Goal: Contribute content: Contribute content

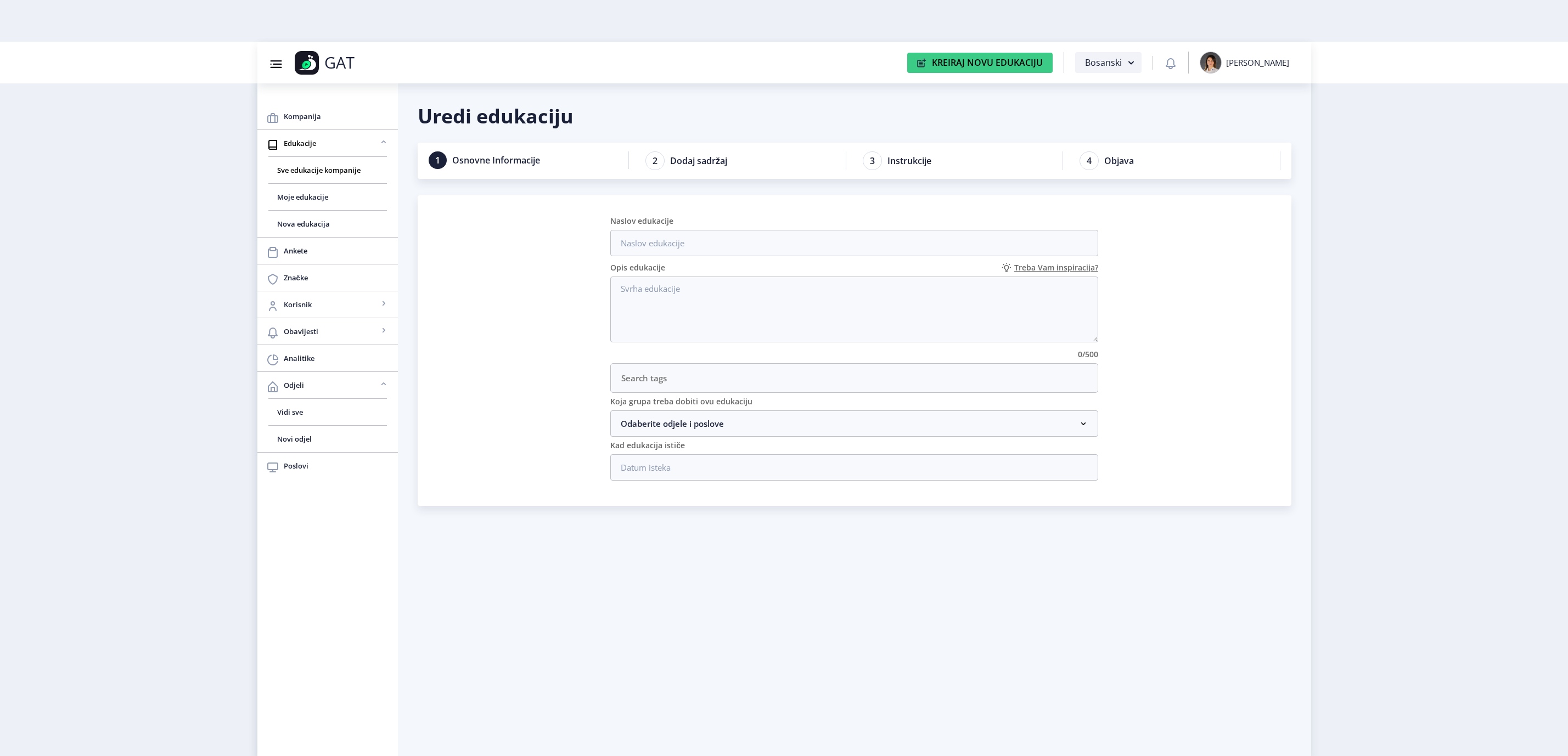
scroll to position [42, 0]
click at [318, 147] on span "Edukacije" at bounding box center [331, 143] width 94 height 13
click at [306, 172] on span "Sve edukacije kompanije" at bounding box center [328, 170] width 101 height 13
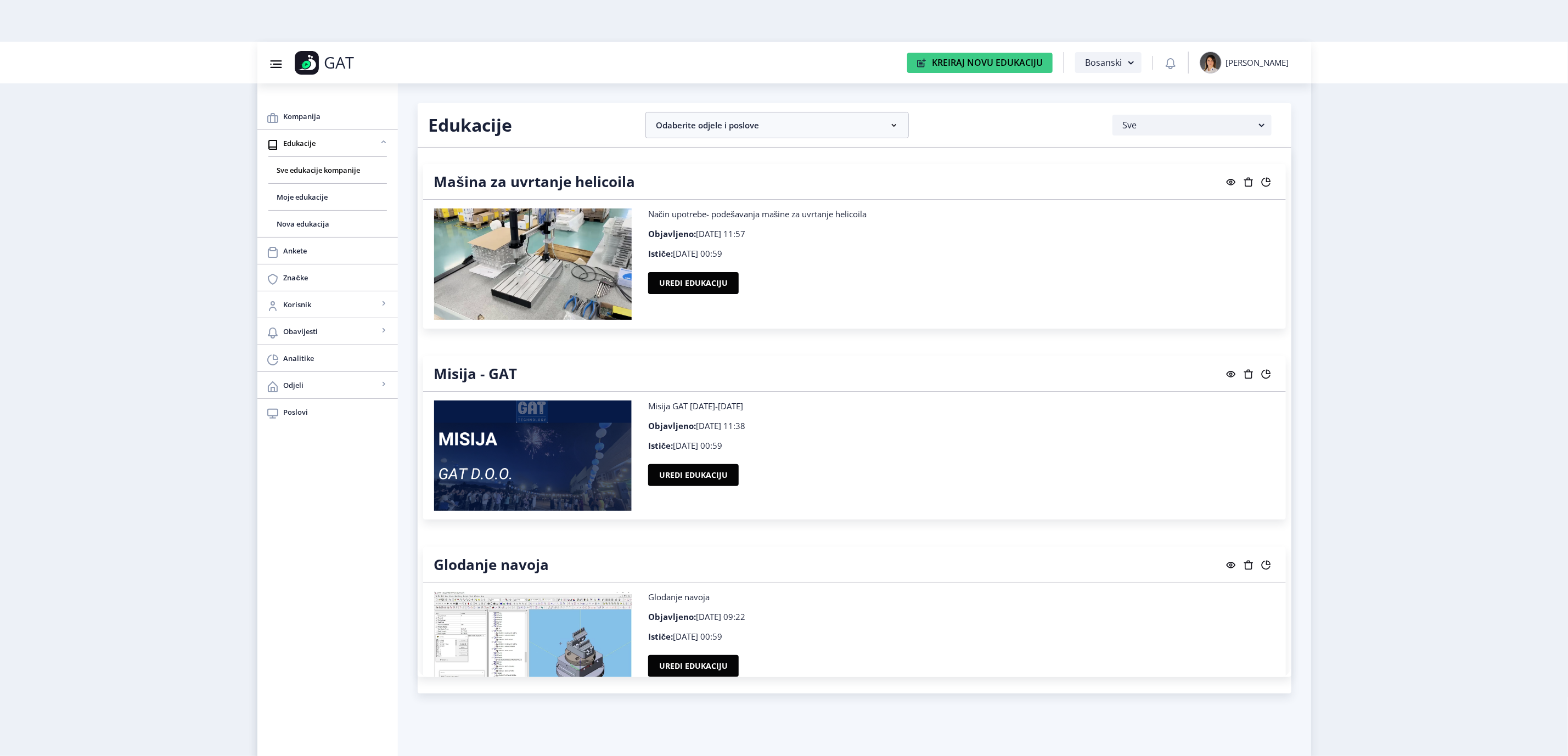
click at [853, 104] on nb-card-header "Edukacije Odaberite odjele i poslove CP Razvoj Odaberi sve Direktor Razvoja Nej…" at bounding box center [855, 125] width 874 height 44
click at [855, 123] on nb-accordion-item-header "Odaberite odjele i poslove" at bounding box center [777, 124] width 263 height 26
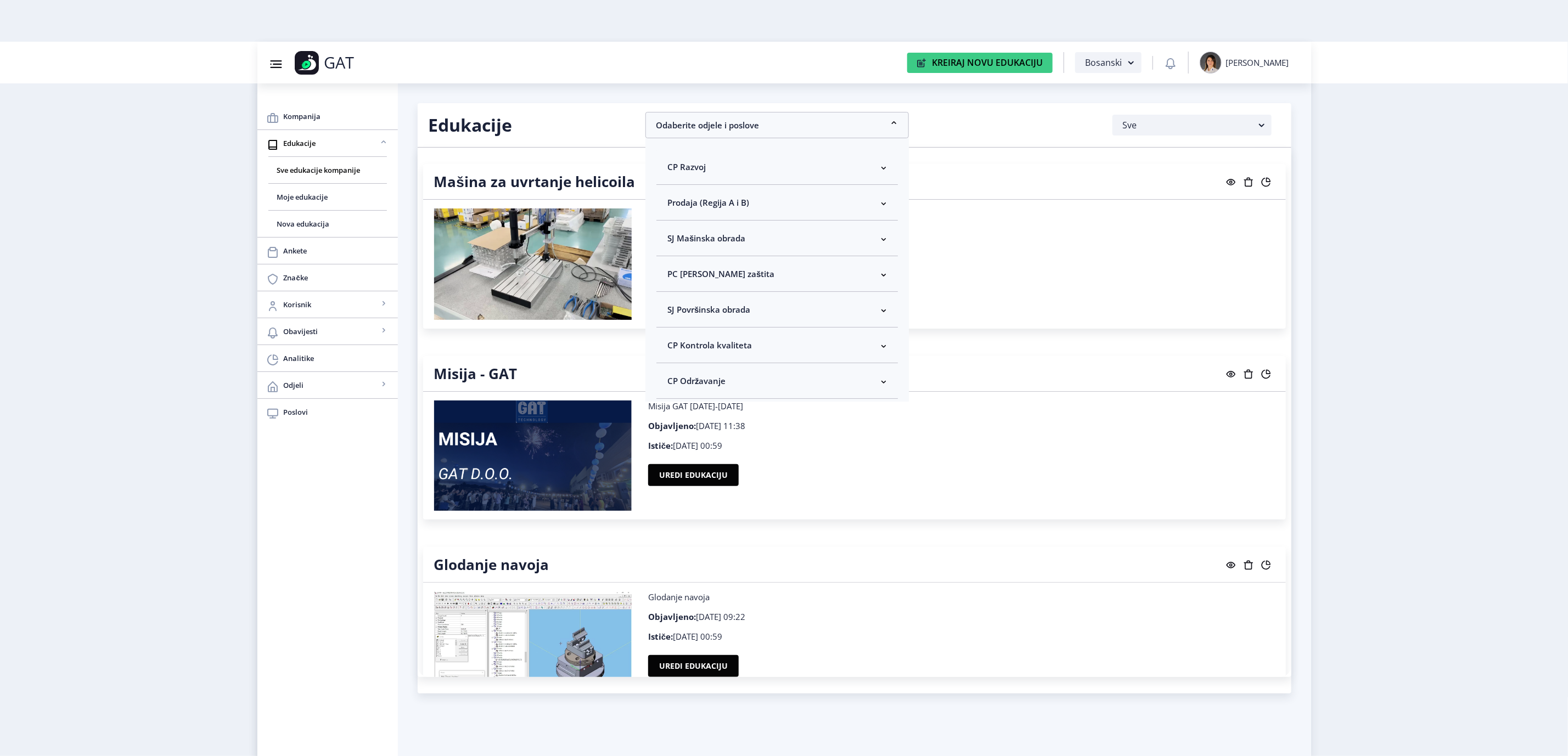
click at [816, 234] on nb-accordion-item-header "SJ Mašinska obrada" at bounding box center [777, 238] width 242 height 36
click at [712, 277] on span "Odaberi sve" at bounding box center [708, 277] width 53 height 13
click at [672, 277] on input "Odaberi sve" at bounding box center [672, 277] width 1 height 1
checkbox input "true"
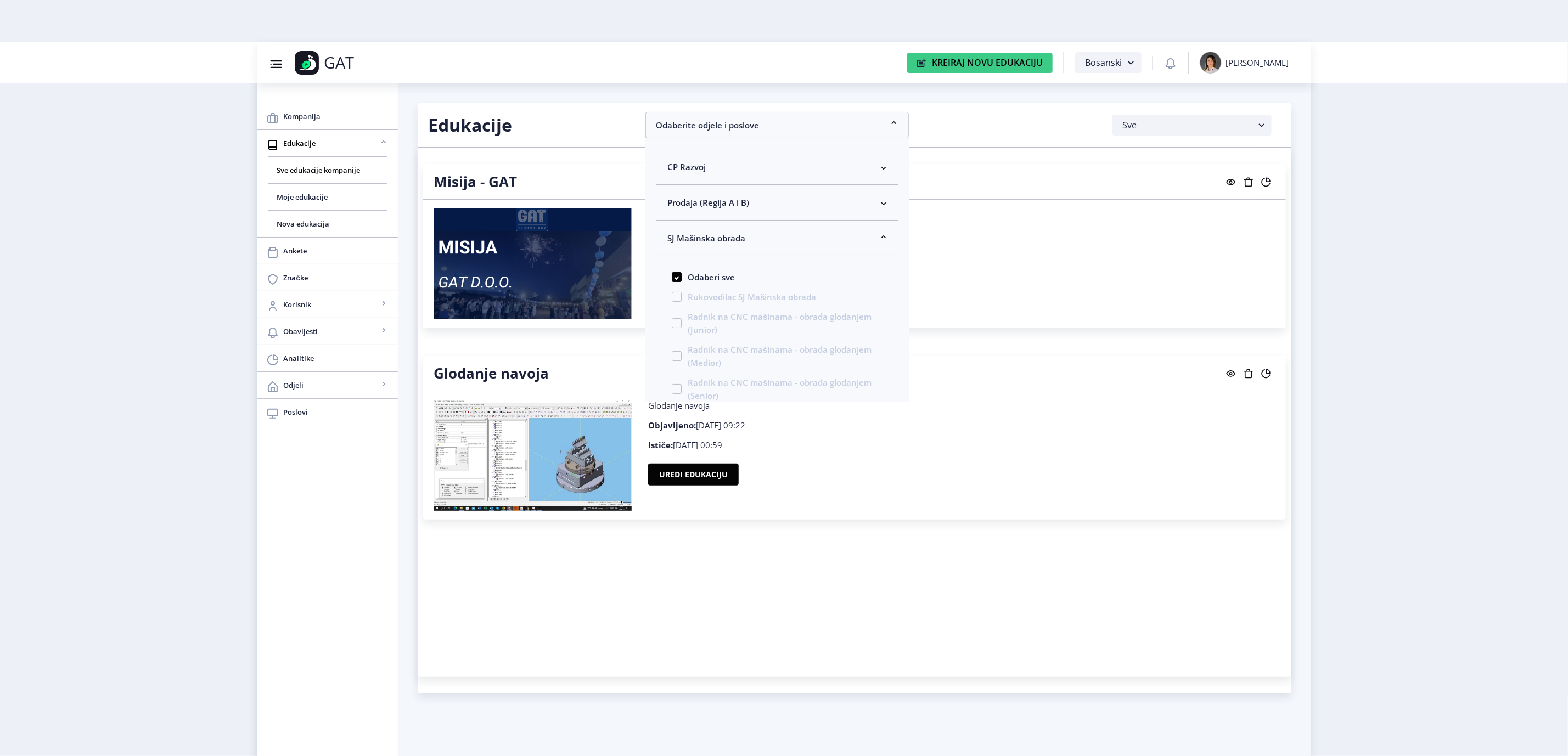
click at [1413, 242] on nb-layout "Group 43@3x Created with Sketch. GAT Kreiraj Novu Edukaciju Bosanski Adela Boto…" at bounding box center [784, 378] width 1568 height 756
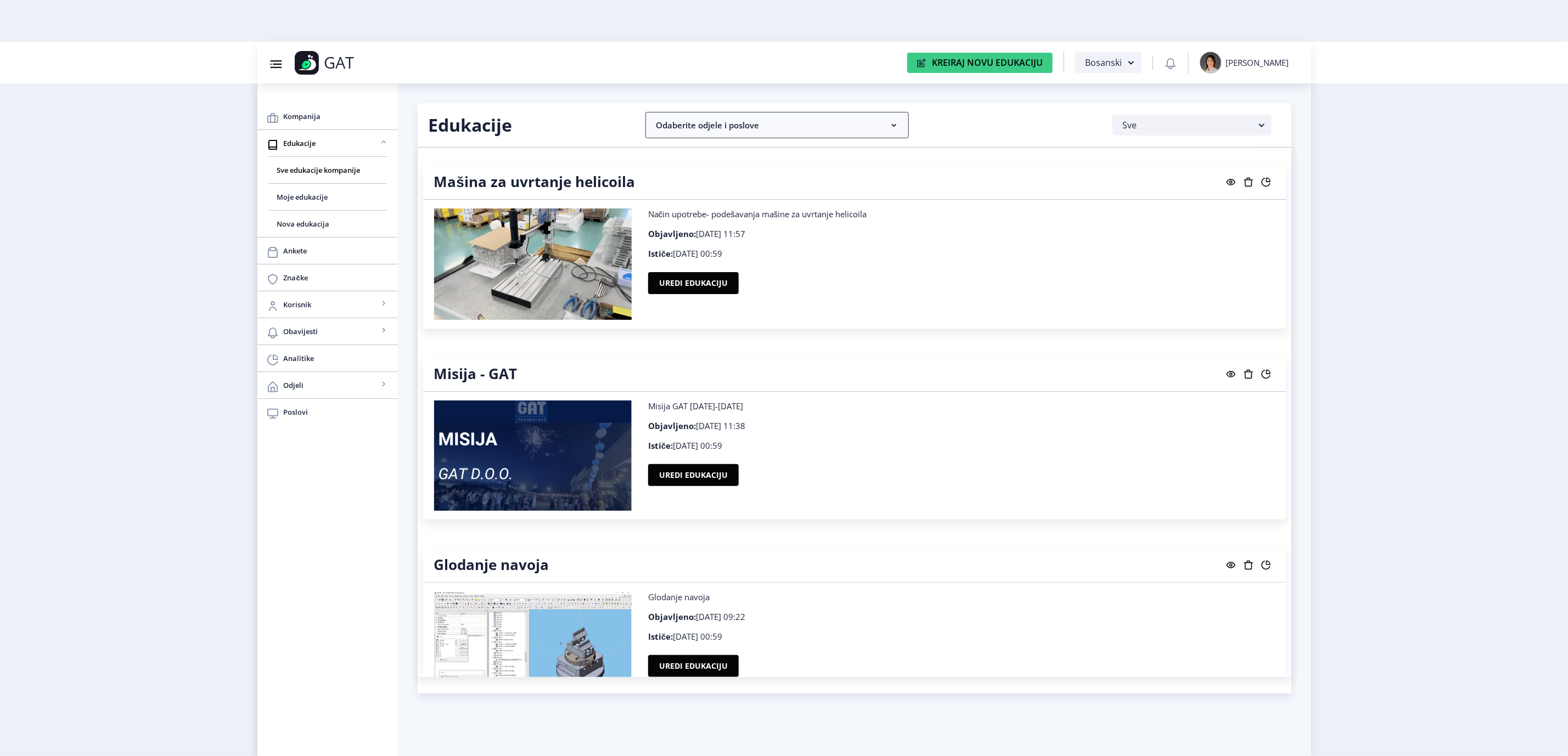
click at [741, 125] on nb-accordion-item-header "Odaberite odjele i poslove" at bounding box center [777, 124] width 263 height 26
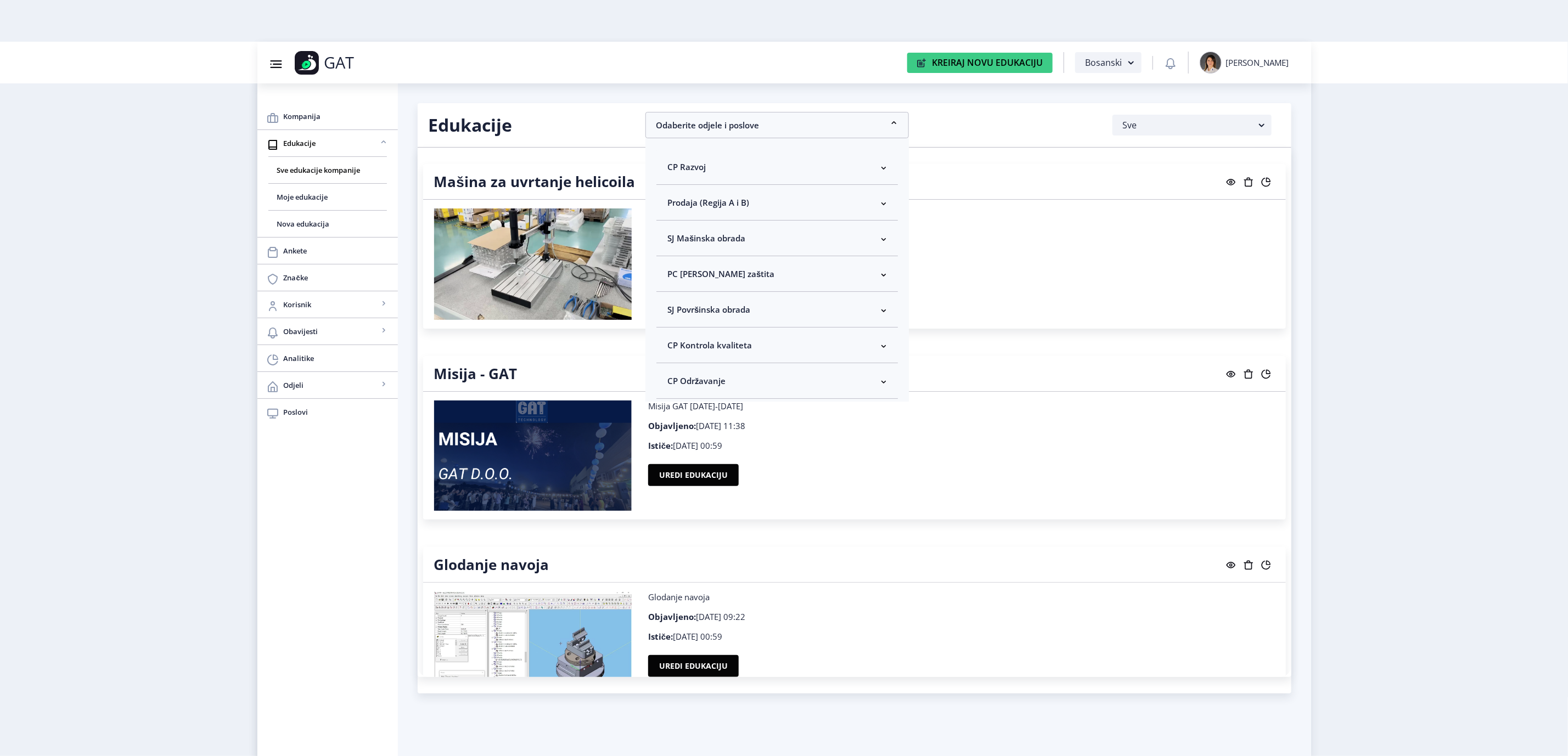
click at [703, 307] on span "SJ Površinska obrada" at bounding box center [709, 309] width 83 height 13
click at [702, 303] on span "SJ Površinska obrada" at bounding box center [709, 309] width 83 height 13
click at [715, 234] on span "SJ Mašinska obrada" at bounding box center [707, 238] width 78 height 13
click at [715, 280] on span "Odaberi sve" at bounding box center [708, 277] width 53 height 13
click at [672, 278] on input "Odaberi sve" at bounding box center [672, 277] width 1 height 1
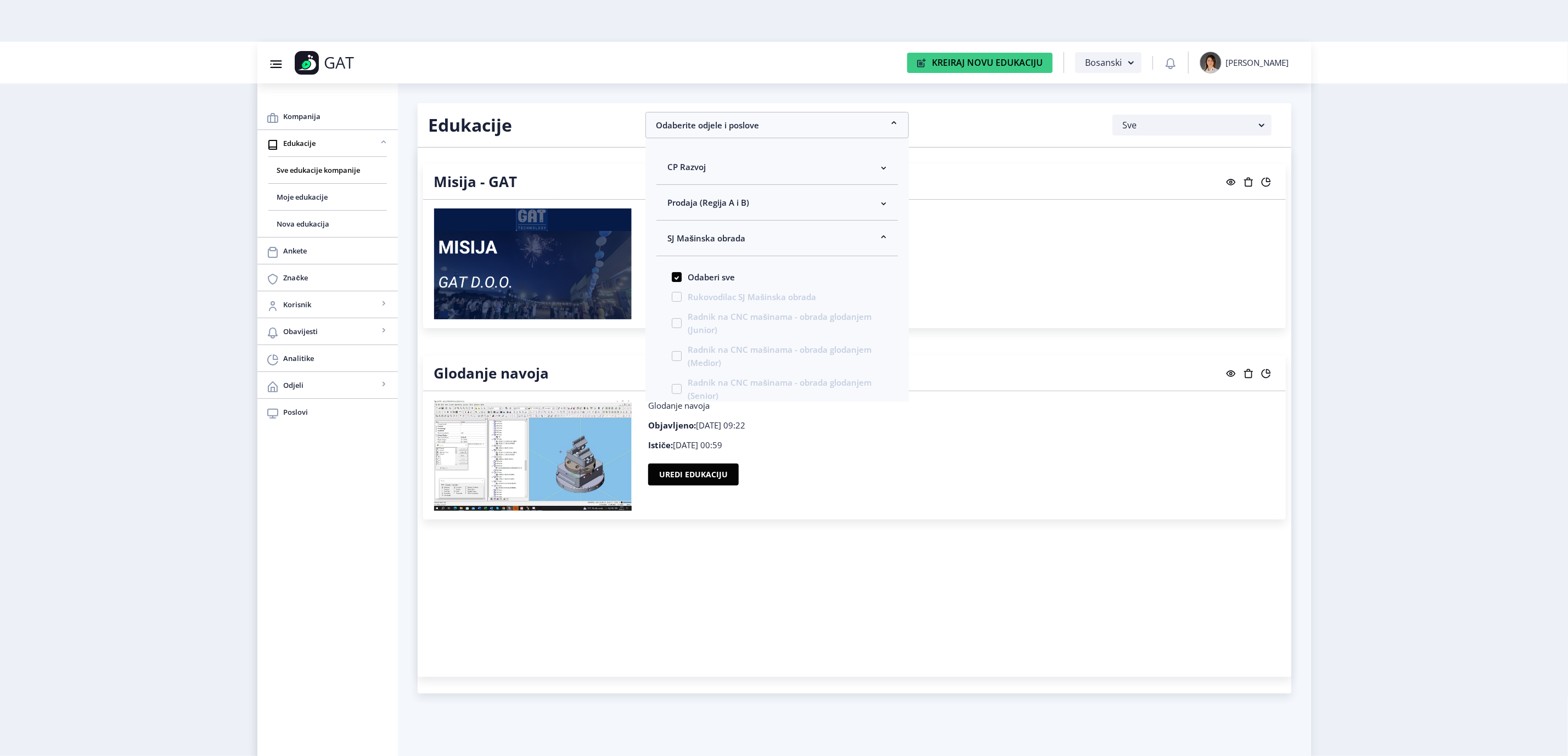
click at [703, 281] on span "Odaberi sve" at bounding box center [708, 277] width 53 height 13
click at [672, 278] on input "Odaberi sve" at bounding box center [672, 277] width 1 height 1
checkbox input "false"
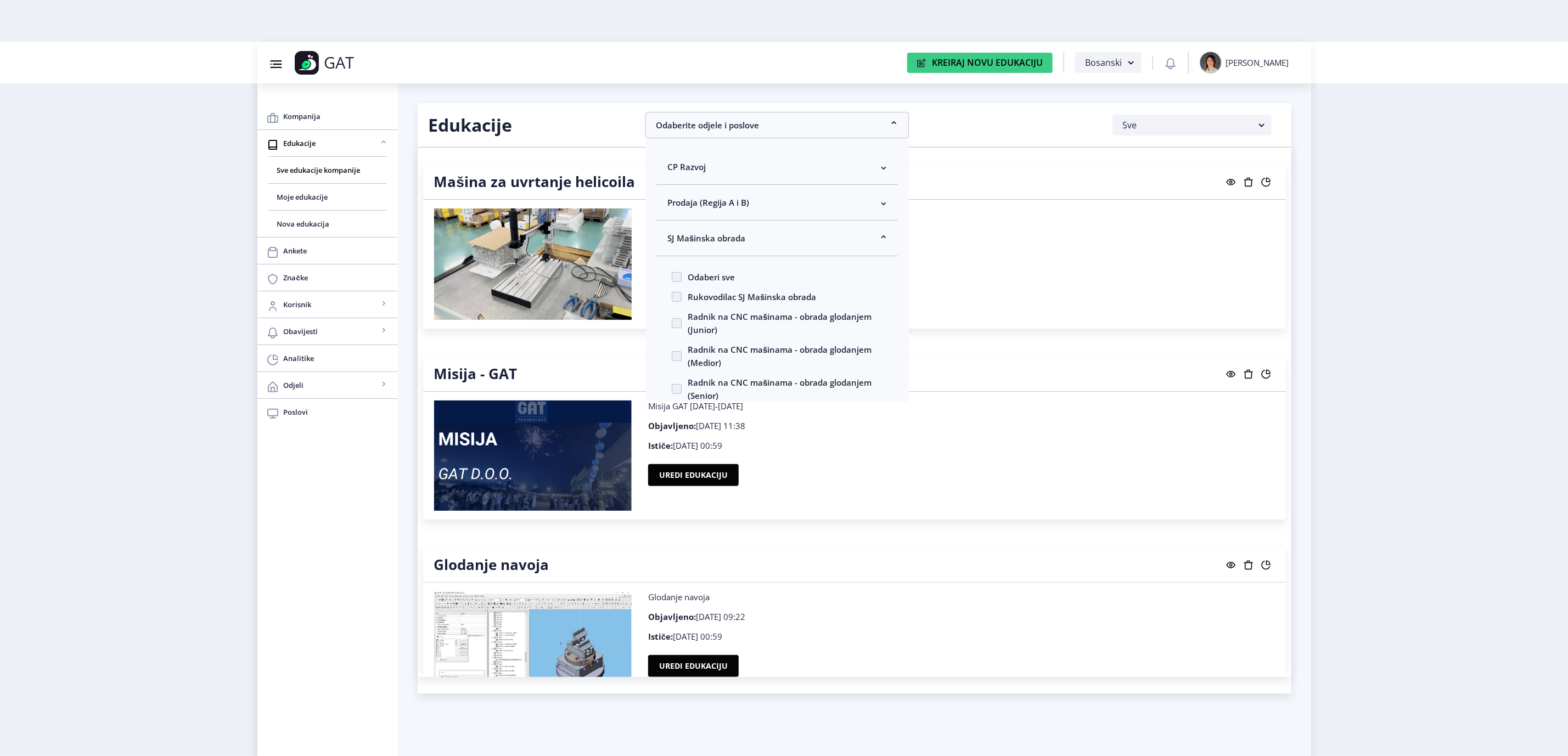
click at [699, 322] on span "Radnik na CNC mašinama - obrada glodanjem (Junior)" at bounding box center [777, 323] width 192 height 26
click at [672, 323] on input "Radnik na CNC mašinama - obrada glodanjem (Junior)" at bounding box center [672, 323] width 1 height 1
checkbox input "true"
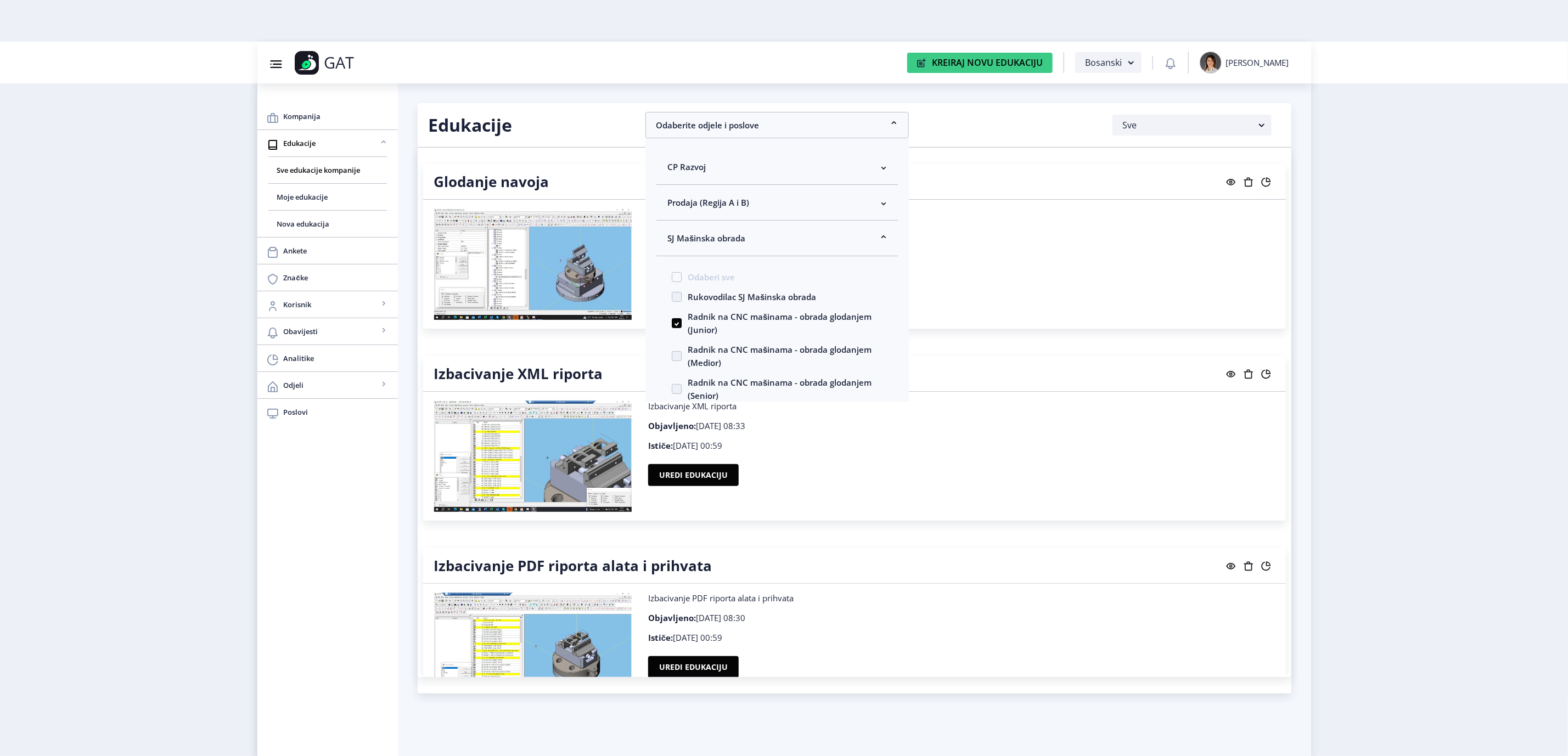
click at [700, 354] on span "Radnik na CNC mašinama - obrada glodanjem (Medior)" at bounding box center [777, 356] width 192 height 26
click at [672, 356] on input "Radnik na CNC mašinama - obrada glodanjem (Medior)" at bounding box center [672, 356] width 1 height 1
checkbox input "true"
click at [698, 390] on span "Radnik na CNC mašinama - obrada glodanjem (Senior)" at bounding box center [777, 389] width 192 height 26
click at [672, 389] on input "Radnik na CNC mašinama - obrada glodanjem (Senior)" at bounding box center [672, 389] width 1 height 1
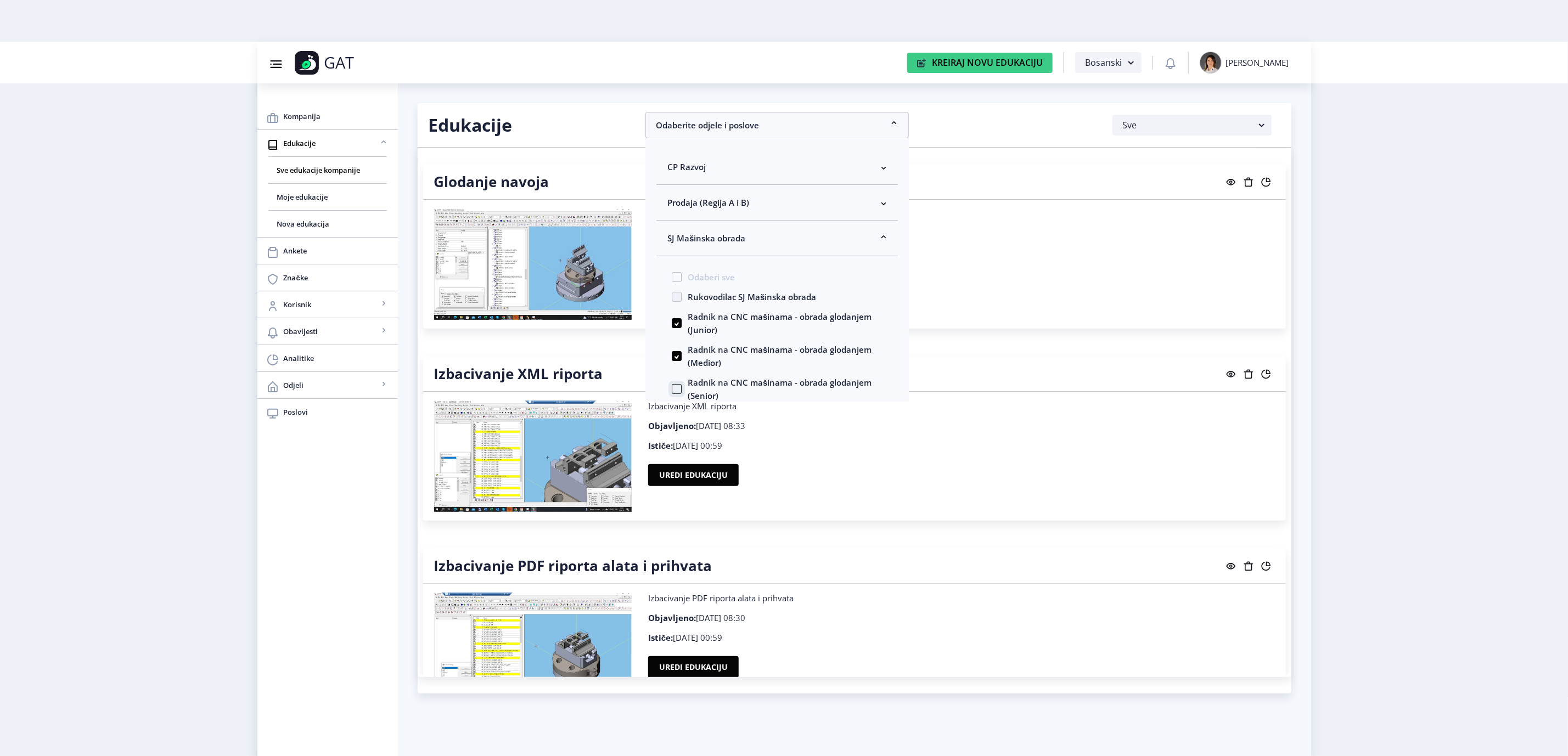
checkbox input "true"
click at [1365, 341] on nb-layout "Group 43@3x Created with Sketch. GAT Kreiraj Novu Edukaciju Bosanski Adela Boto…" at bounding box center [784, 378] width 1568 height 756
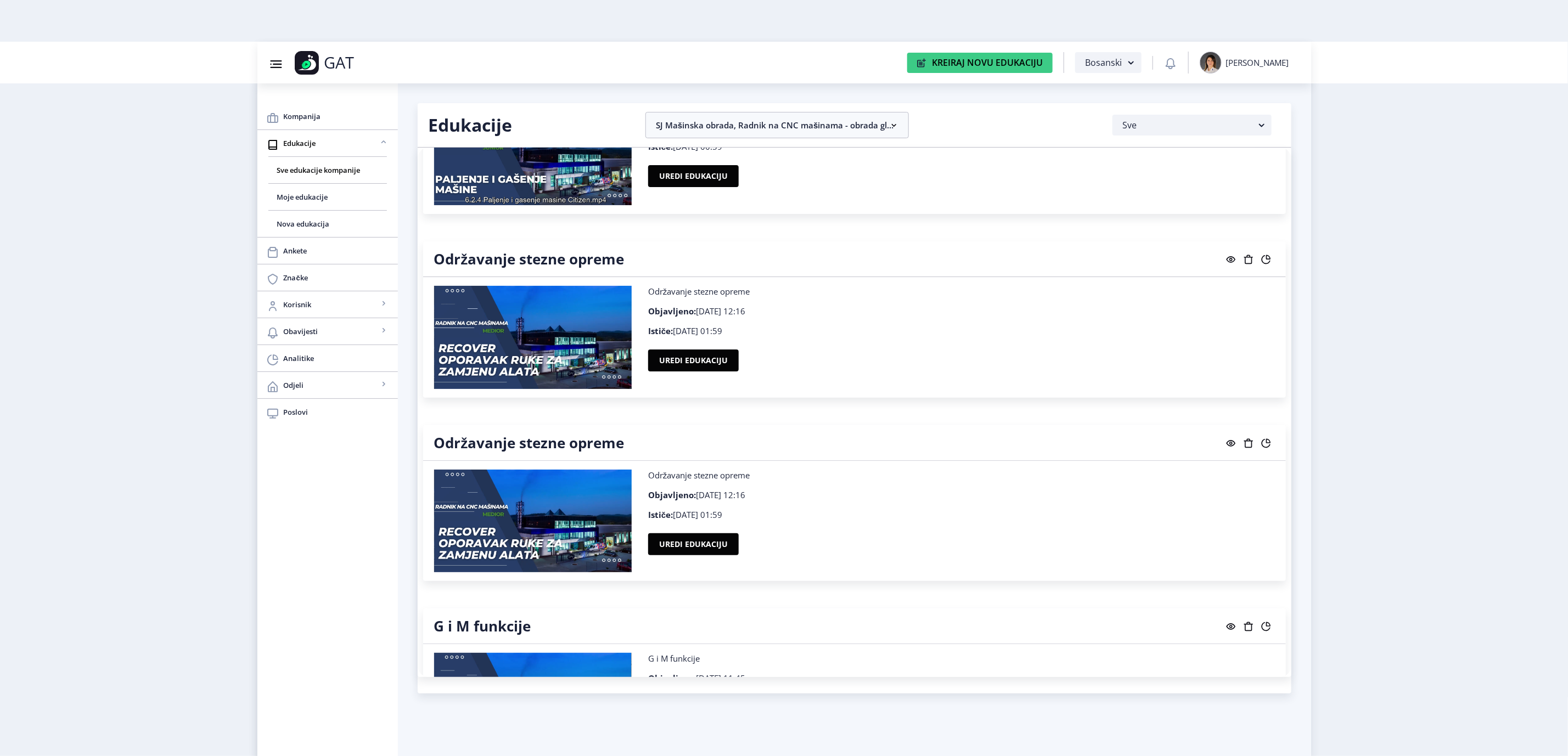
scroll to position [3044, 0]
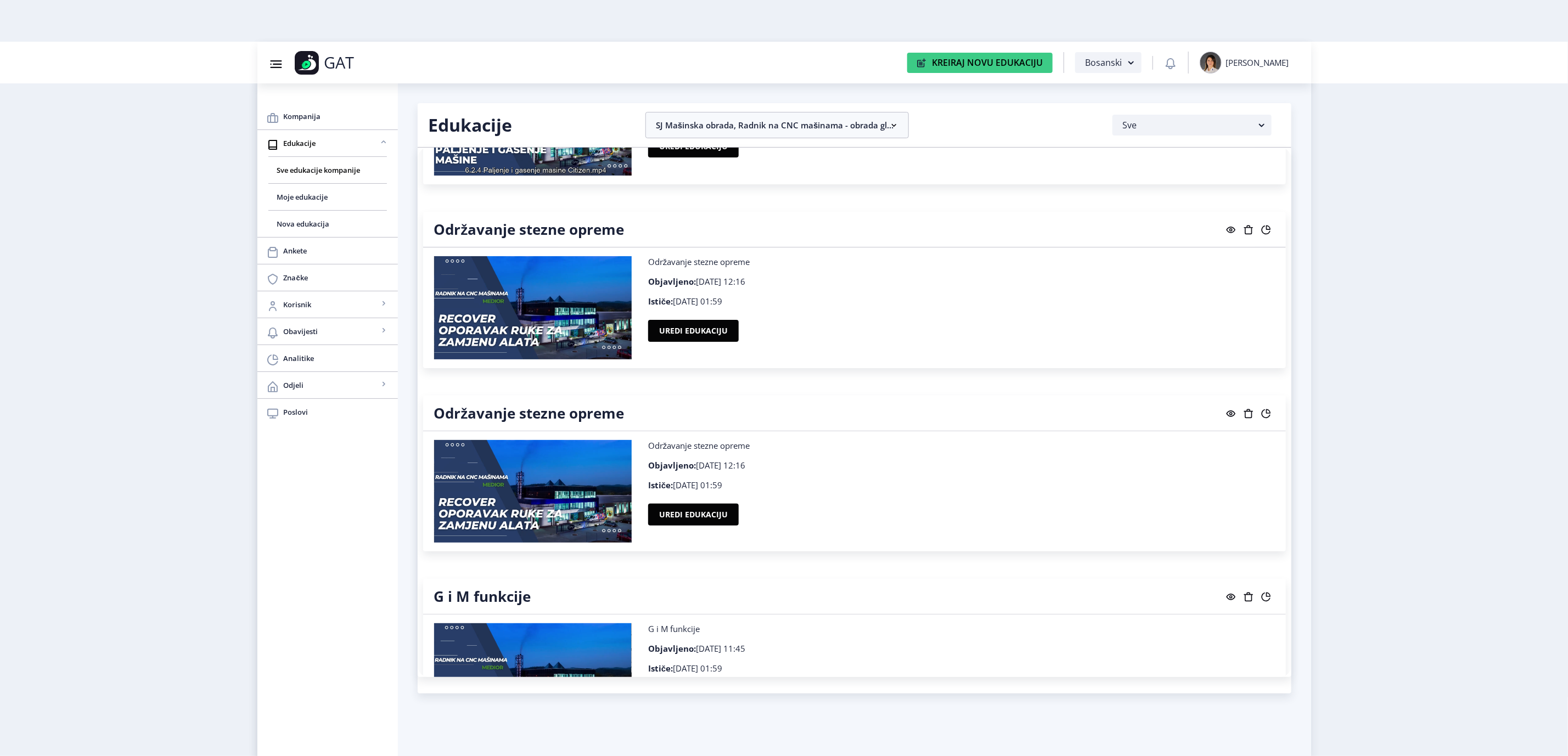
click at [1513, 477] on nb-layout "Group 43@3x Created with Sketch. GAT Kreiraj Novu Edukaciju Bosanski Adela Boto…" at bounding box center [784, 378] width 1568 height 756
click at [283, 225] on span "Nova edukacija" at bounding box center [328, 224] width 101 height 13
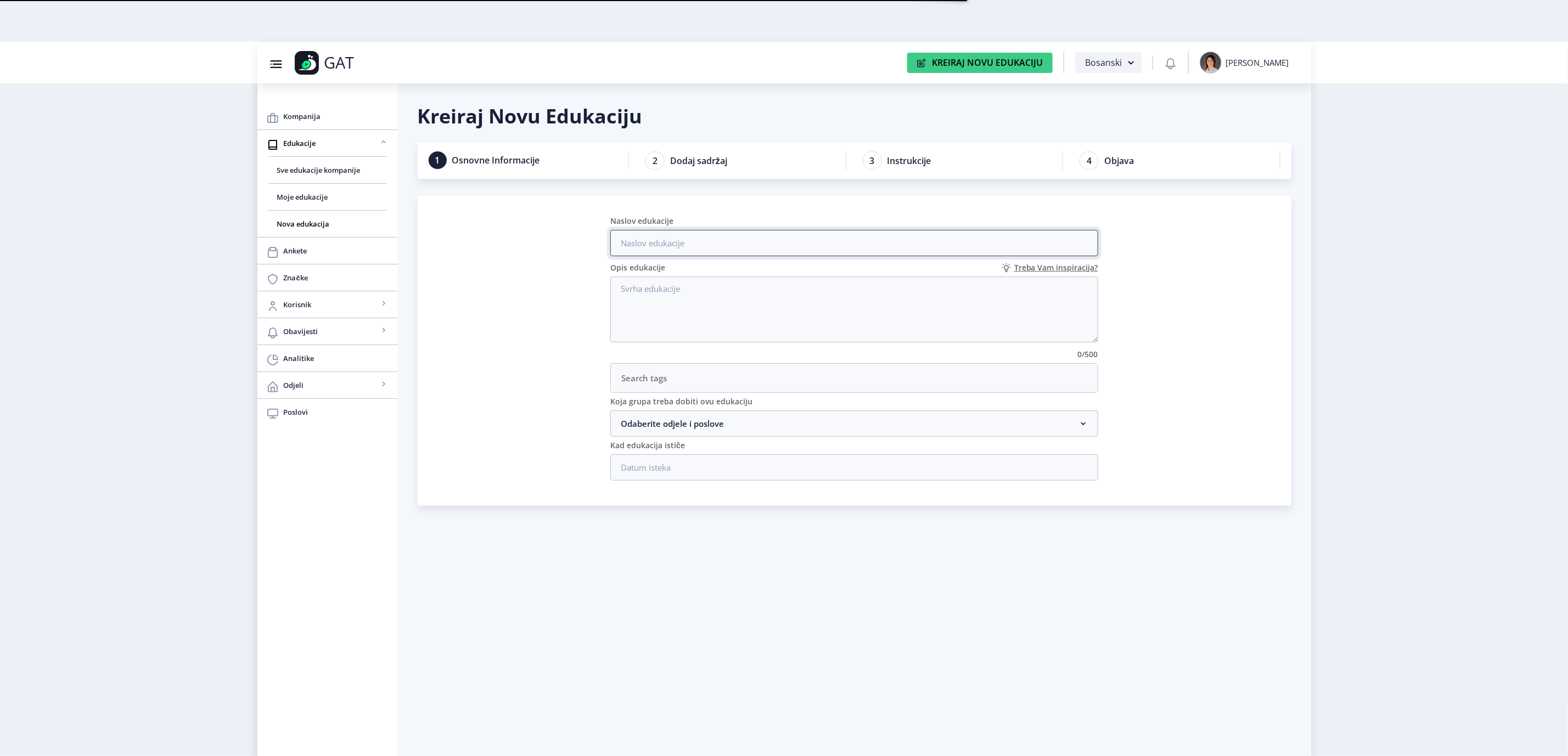
click at [700, 242] on input "Naslov edukacije" at bounding box center [854, 243] width 488 height 26
click at [664, 244] on input "Naslov edukacije" at bounding box center [854, 243] width 488 height 26
paste input "Otvaranje crvenog radnog naloga"
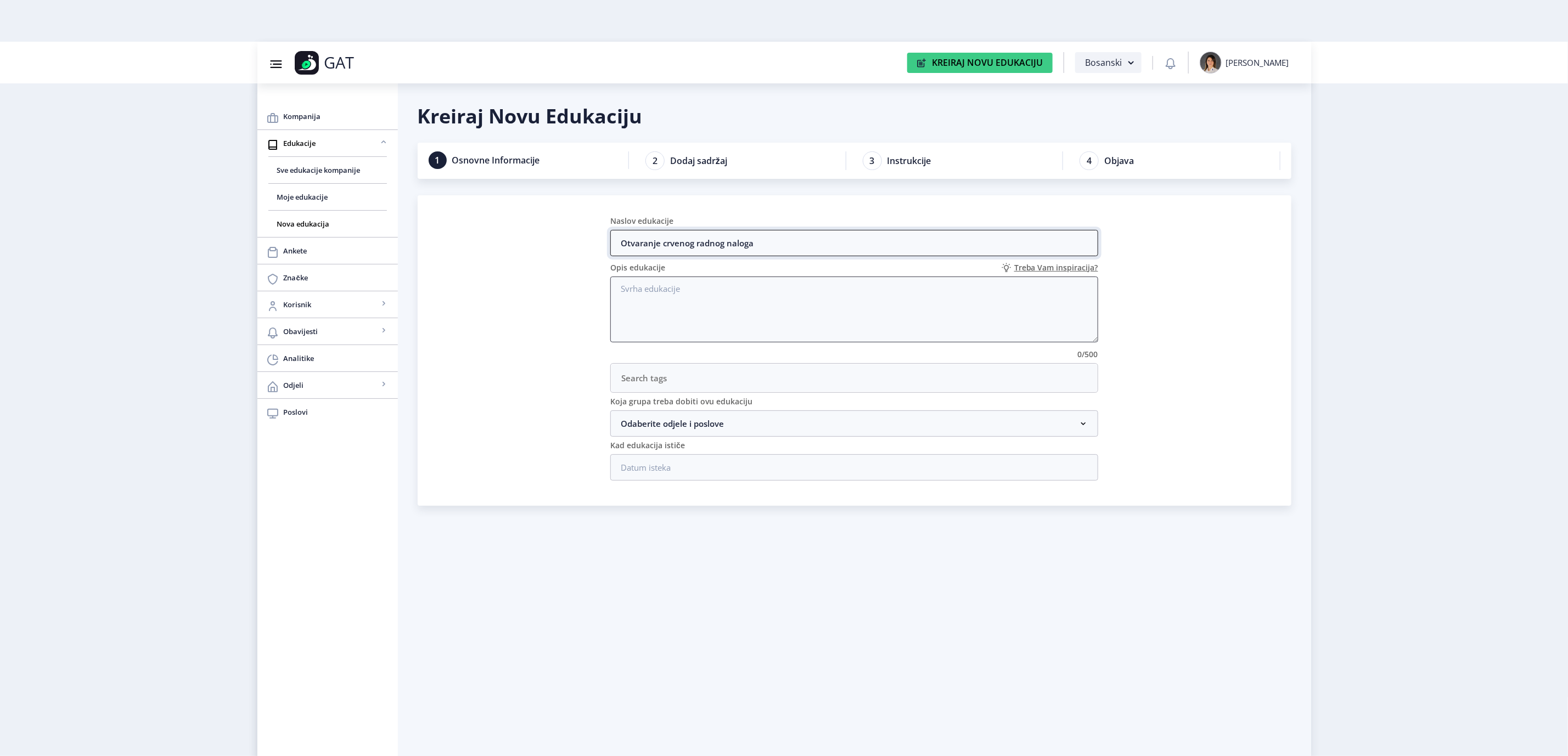
type input "Otvaranje crvenog radnog naloga"
click at [664, 298] on textarea "Opis edukacije" at bounding box center [854, 309] width 488 height 66
paste textarea "Otvaranje crvenog radnog naloga"
type textarea "Otvaranje crvenog radnog naloga"
click at [690, 429] on nb-accordion-item-header "Odaberite odjele i poslove" at bounding box center [854, 423] width 488 height 26
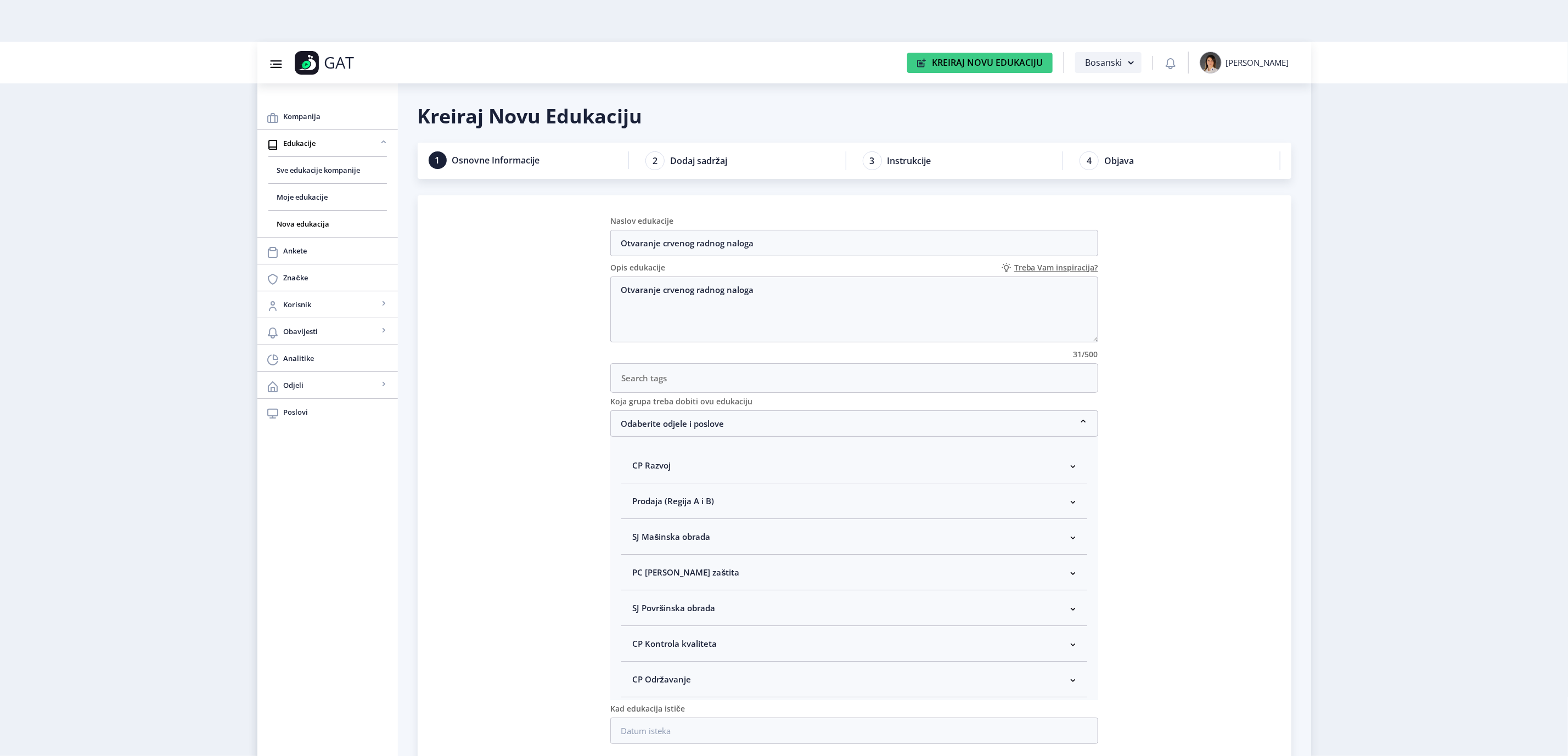
click at [699, 543] on span "SJ Mašinska obrada" at bounding box center [671, 537] width 78 height 13
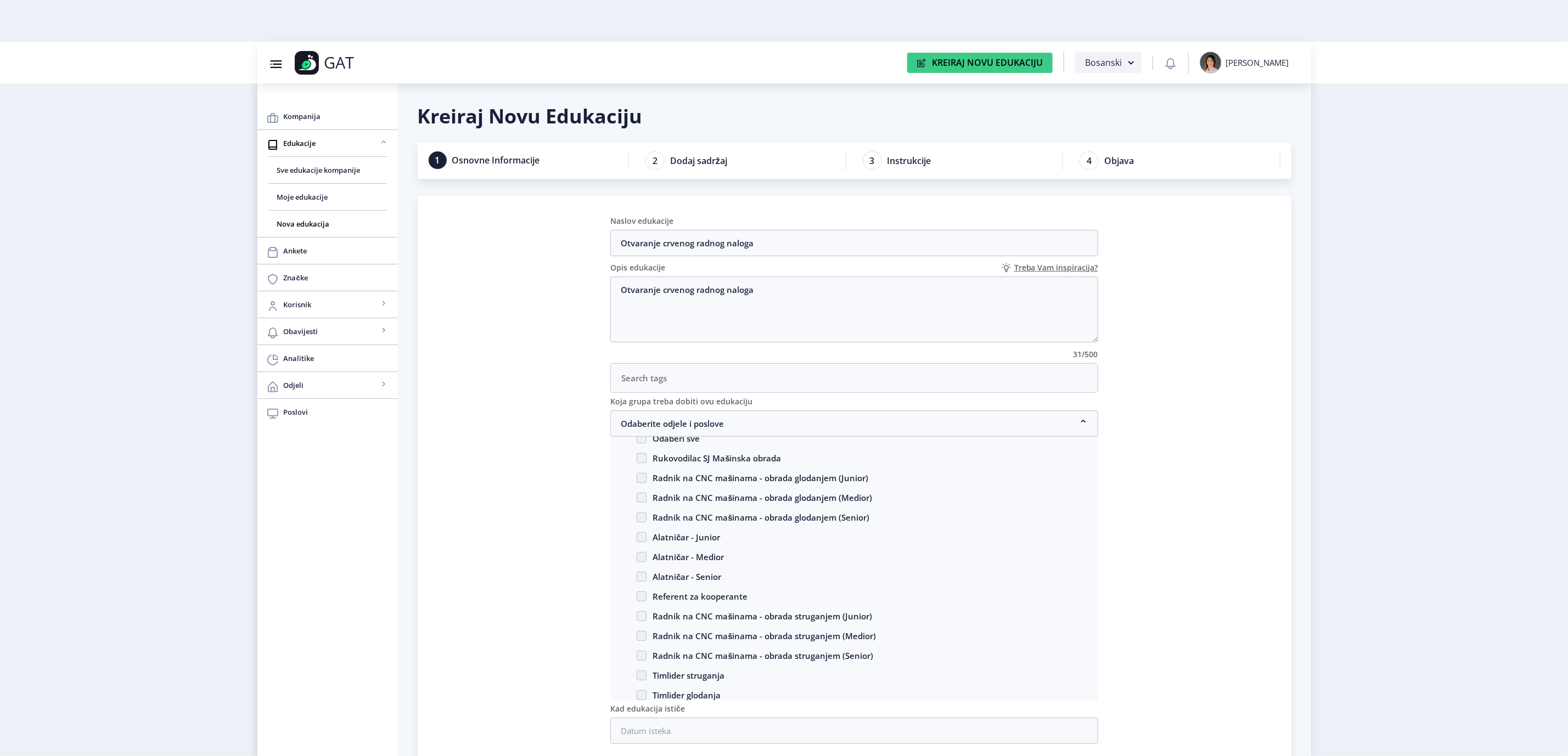
scroll to position [165, 0]
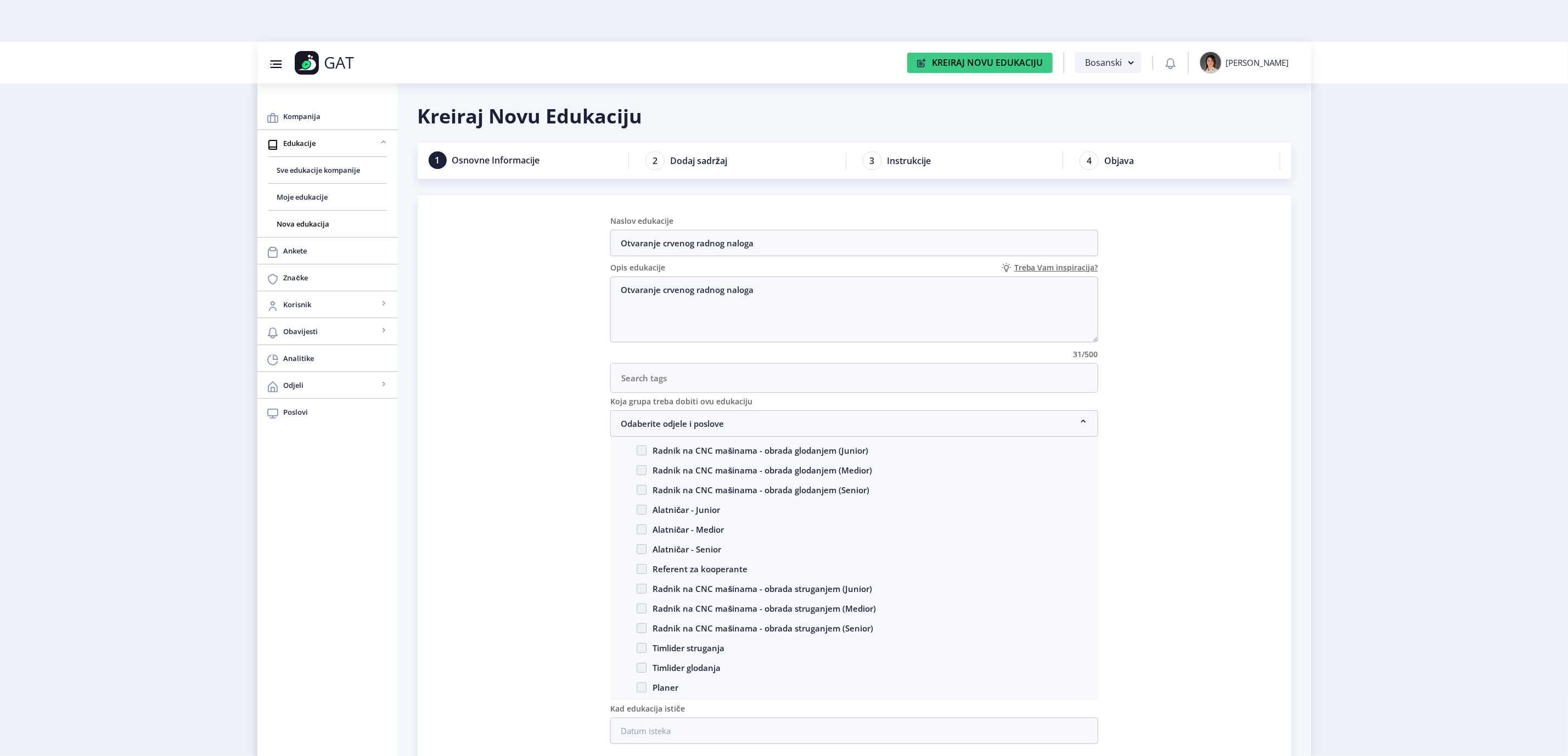
click at [677, 654] on span "Timlider struganja" at bounding box center [686, 648] width 78 height 13
click at [637, 645] on input "Timlider struganja" at bounding box center [637, 644] width 1 height 1
checkbox input "true"
click at [669, 672] on span "Timlider glodanja" at bounding box center [684, 668] width 74 height 13
click at [637, 665] on input "Timlider glodanja" at bounding box center [637, 664] width 1 height 1
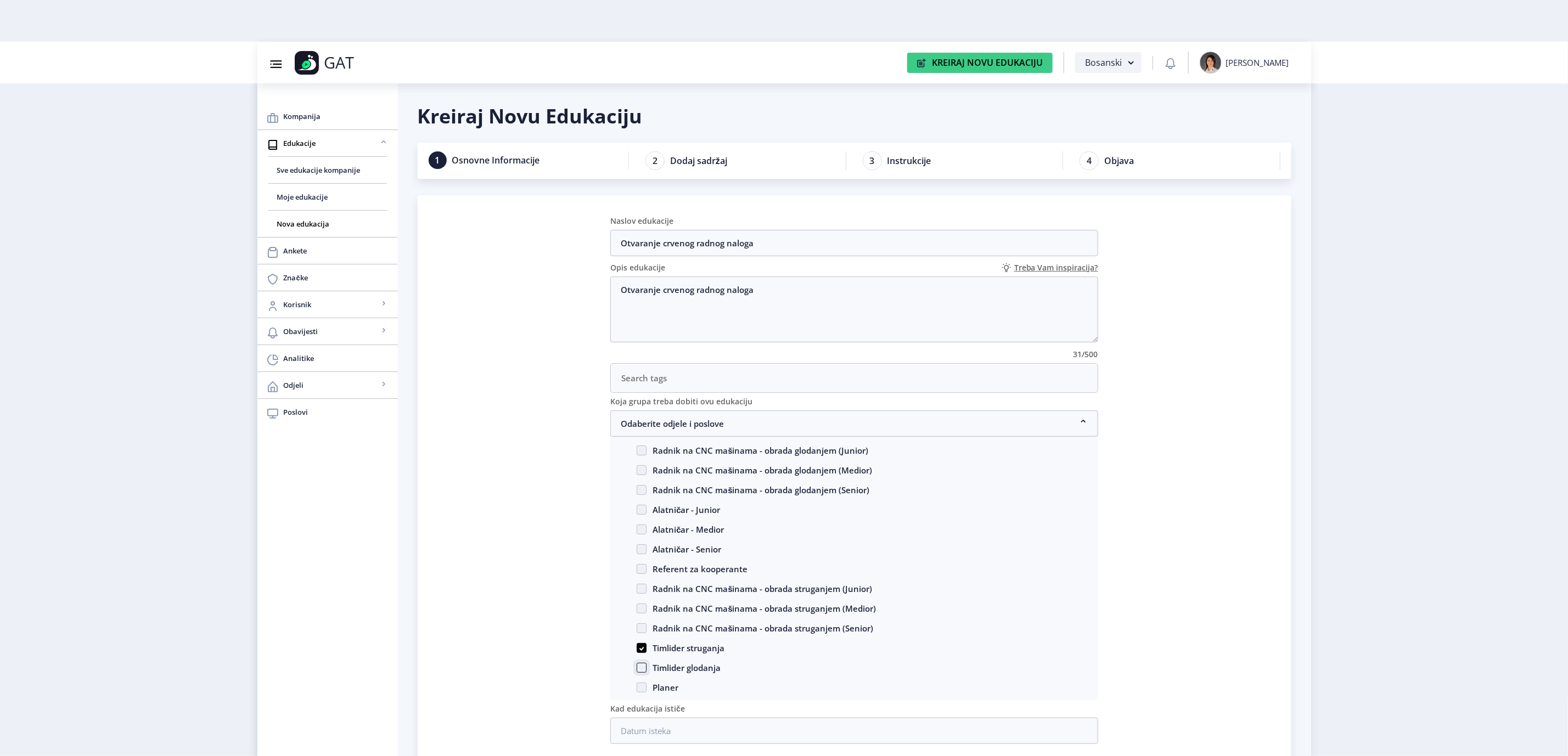
checkbox input "true"
click at [670, 423] on nb-accordion-item-header "Odaberite odjele i poslove" at bounding box center [854, 423] width 488 height 26
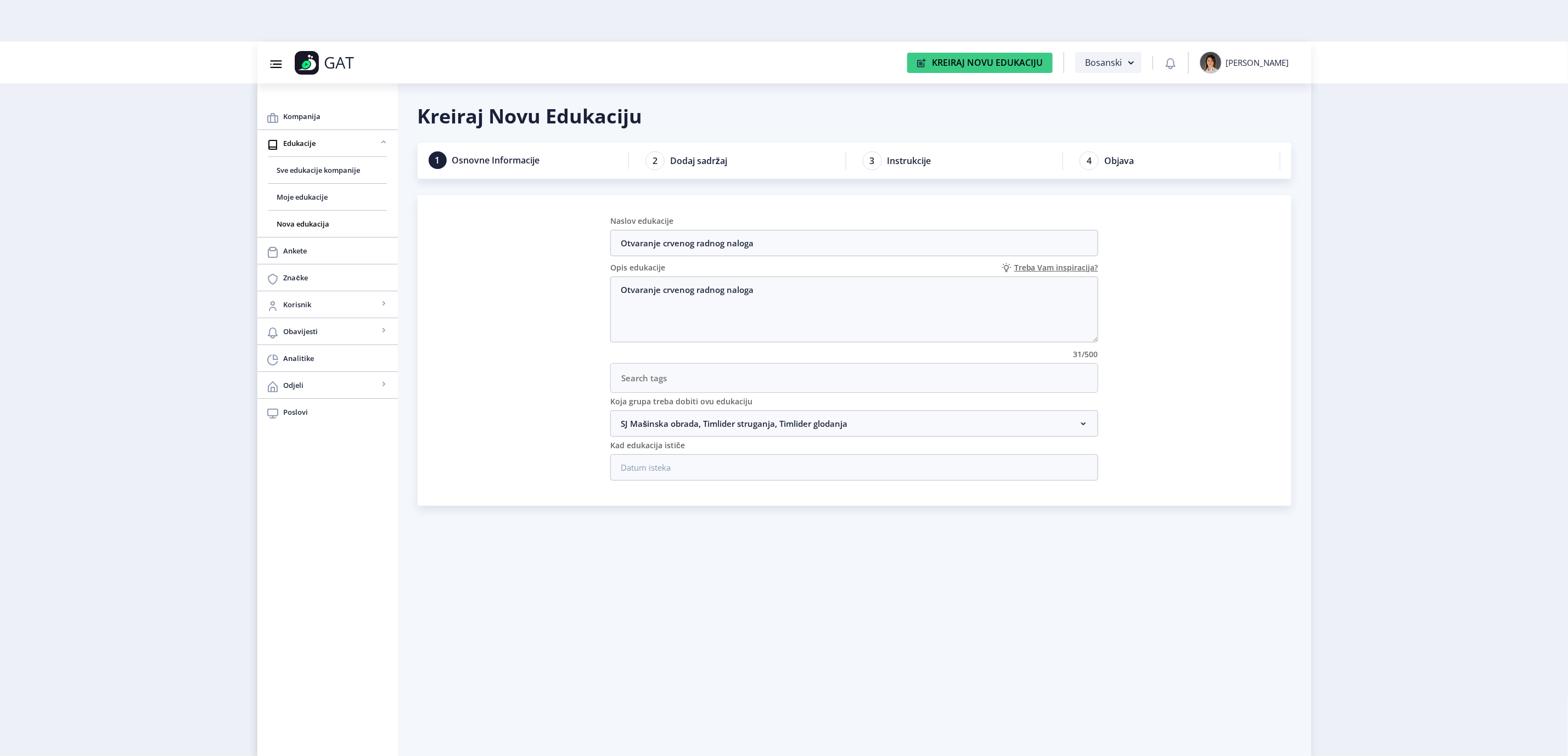
scroll to position [0, 0]
click at [748, 474] on input at bounding box center [854, 467] width 488 height 26
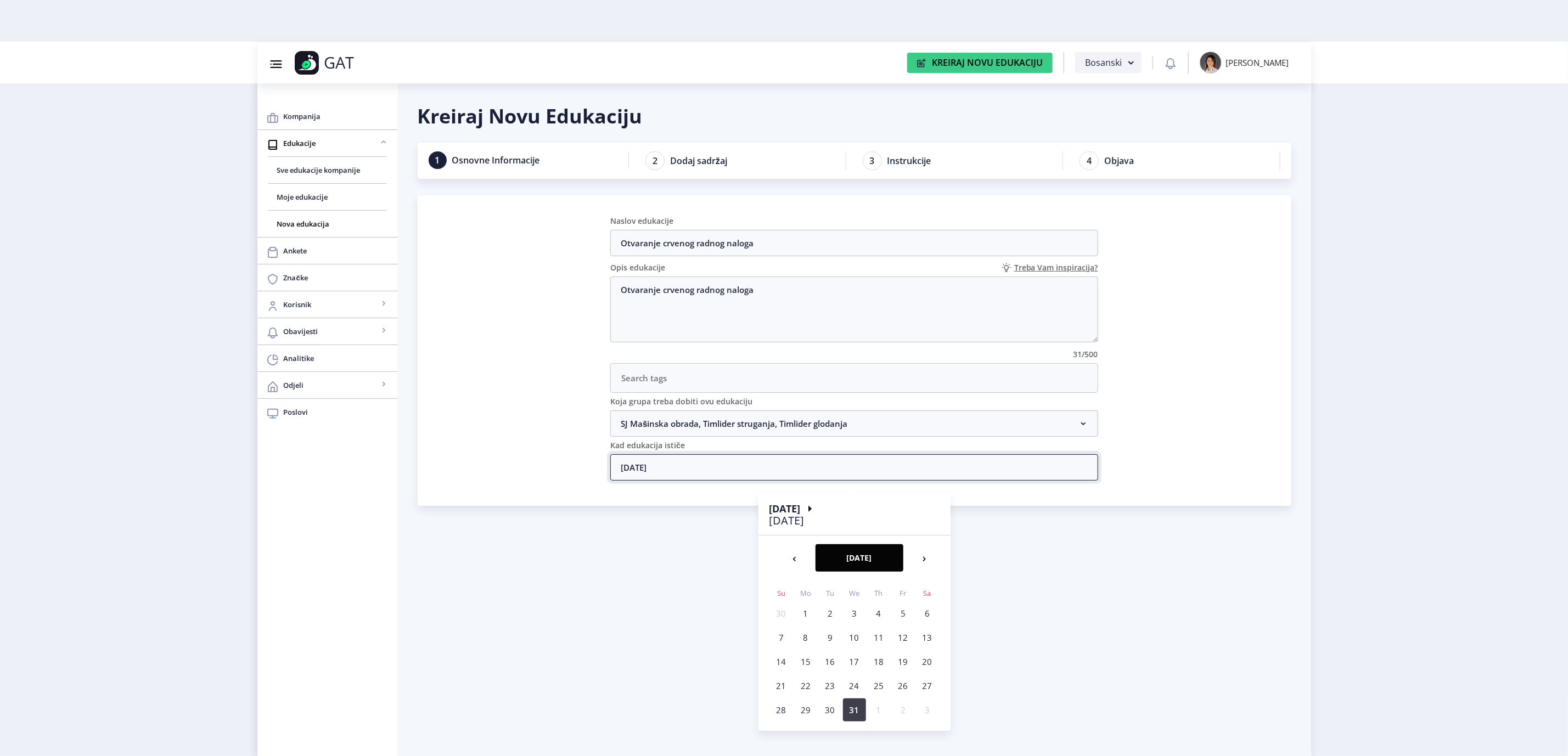
type input "31/12/2031"
click at [859, 712] on nb-calendar-day-cell "31" at bounding box center [854, 710] width 23 height 23
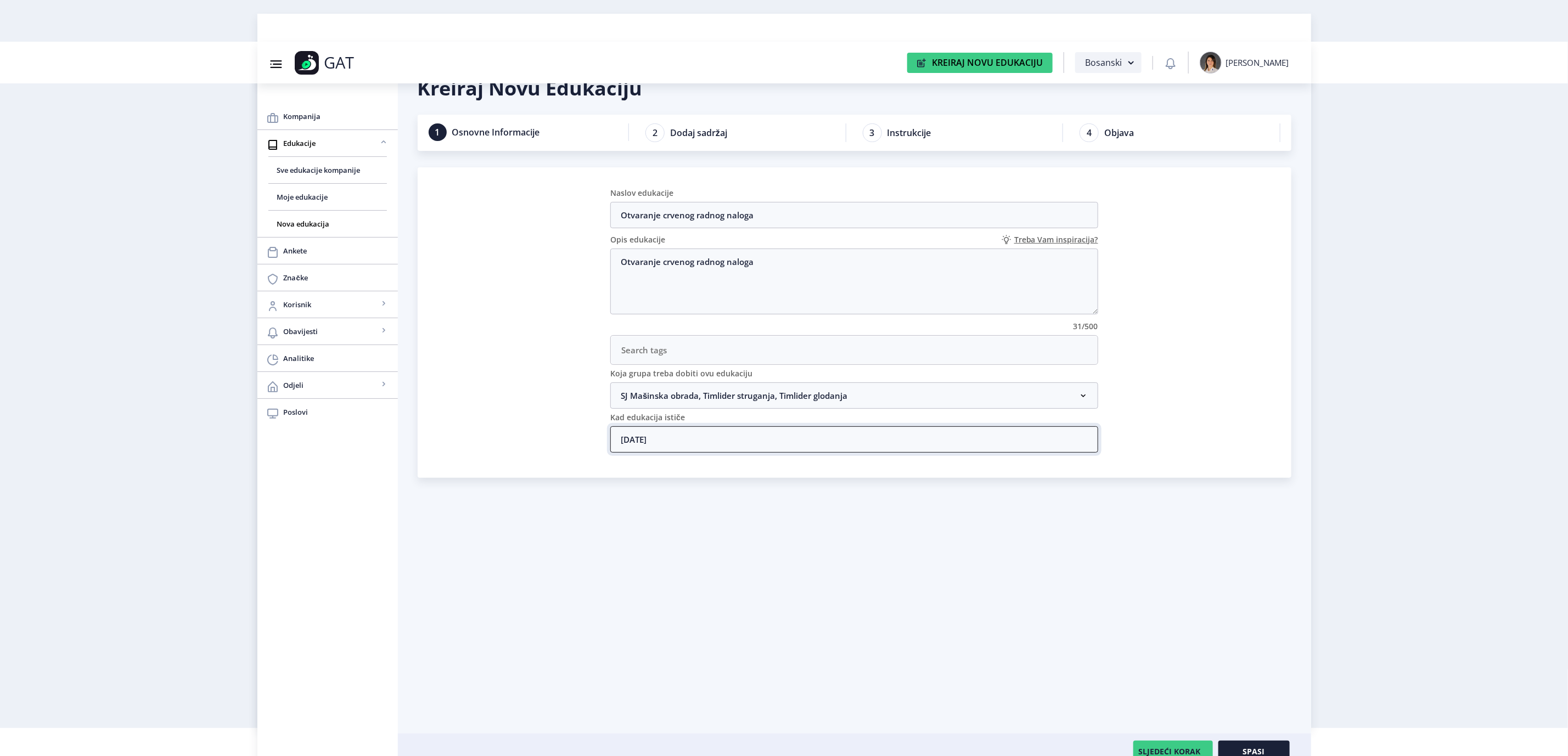
scroll to position [42, 0]
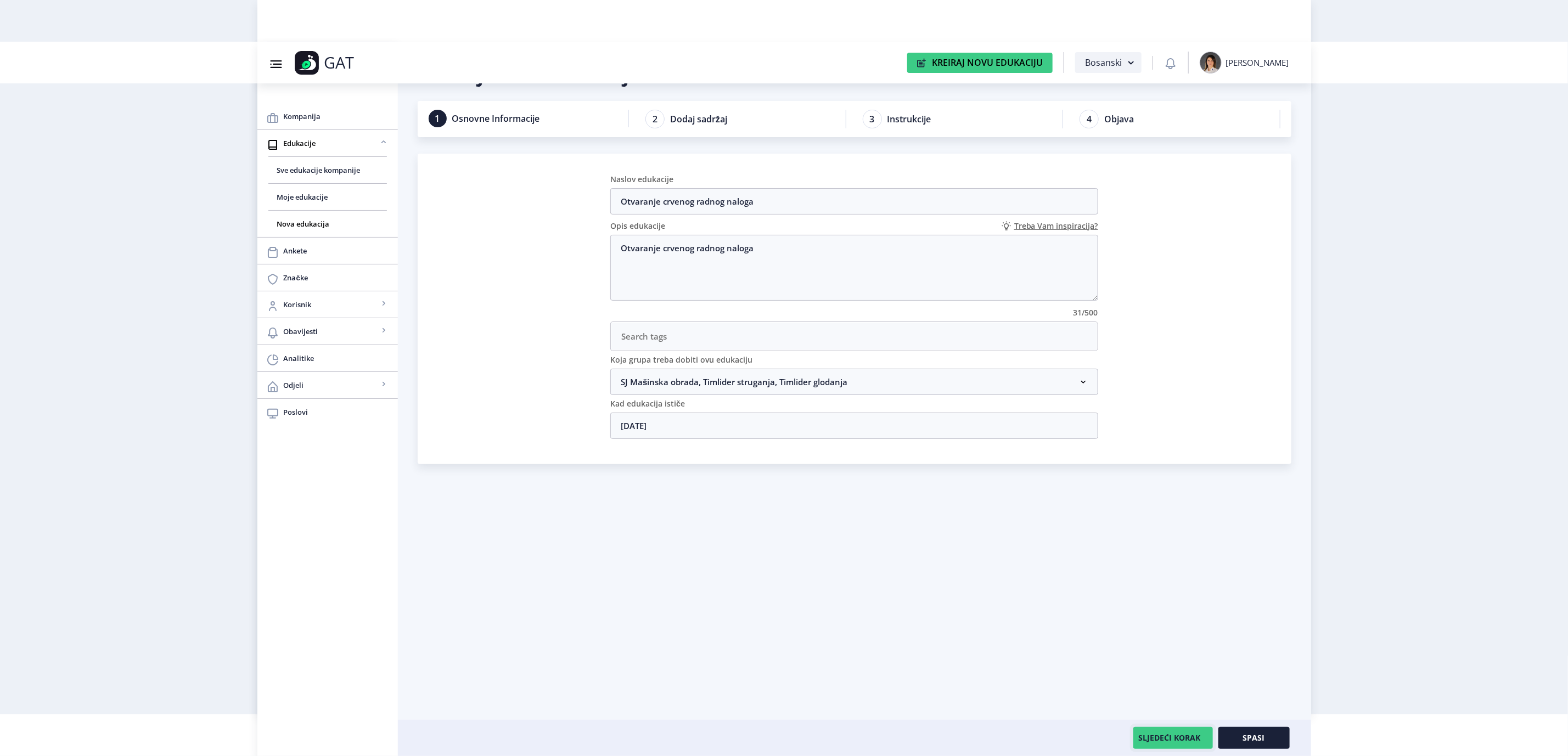
click at [1146, 729] on button "SLJEDEĆI KORAK" at bounding box center [1173, 737] width 79 height 22
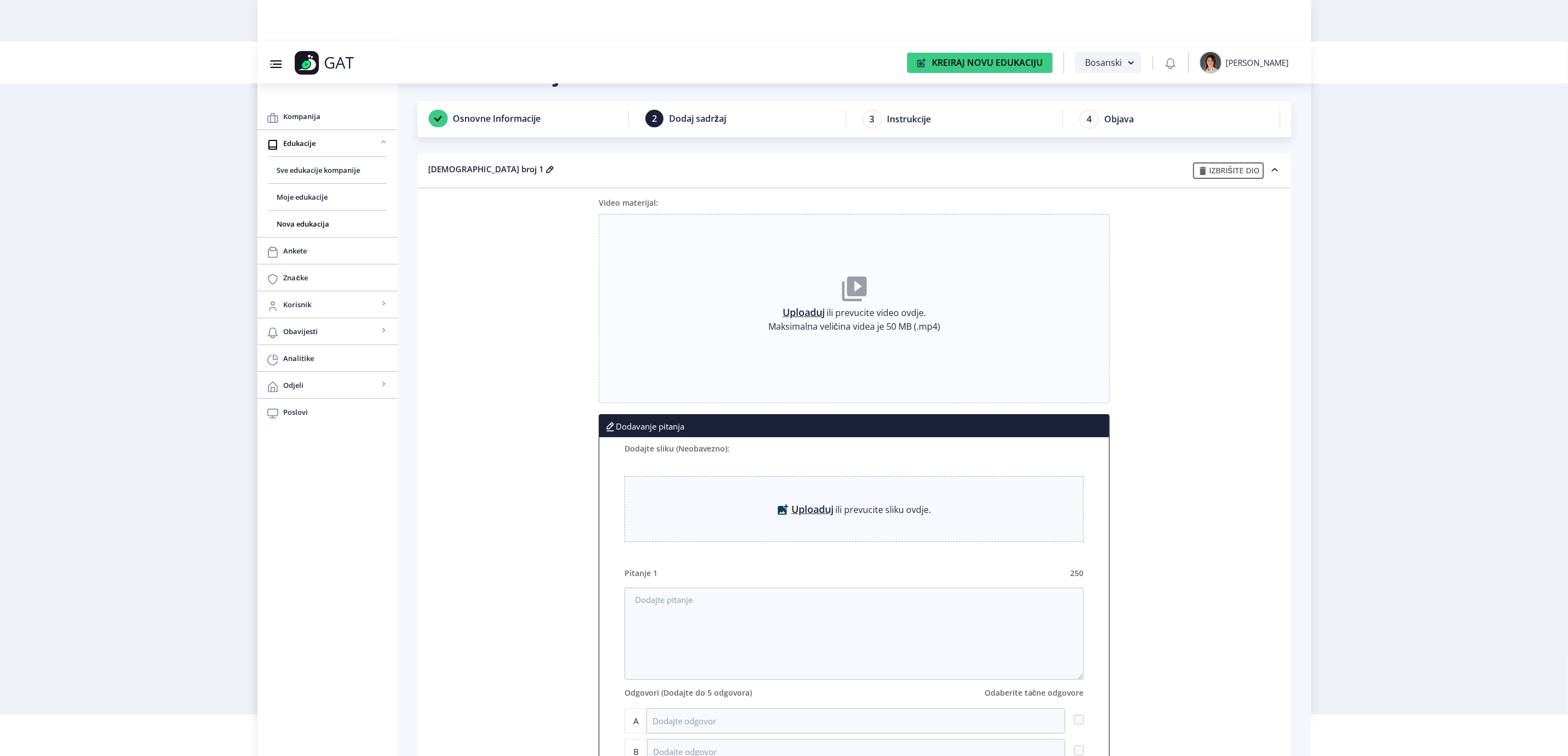
click at [797, 307] on link "Uploaduj" at bounding box center [804, 312] width 42 height 11
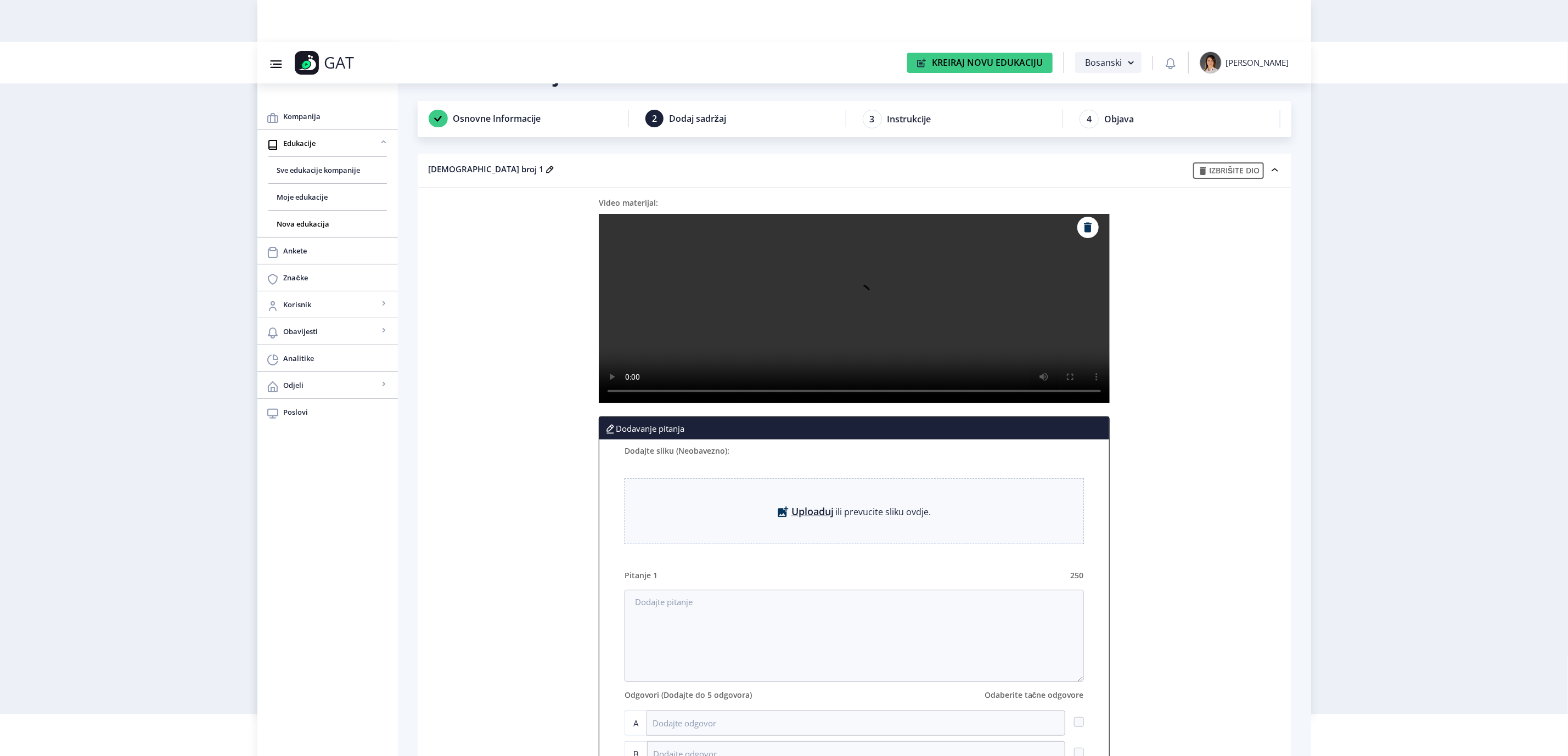
scroll to position [124, 0]
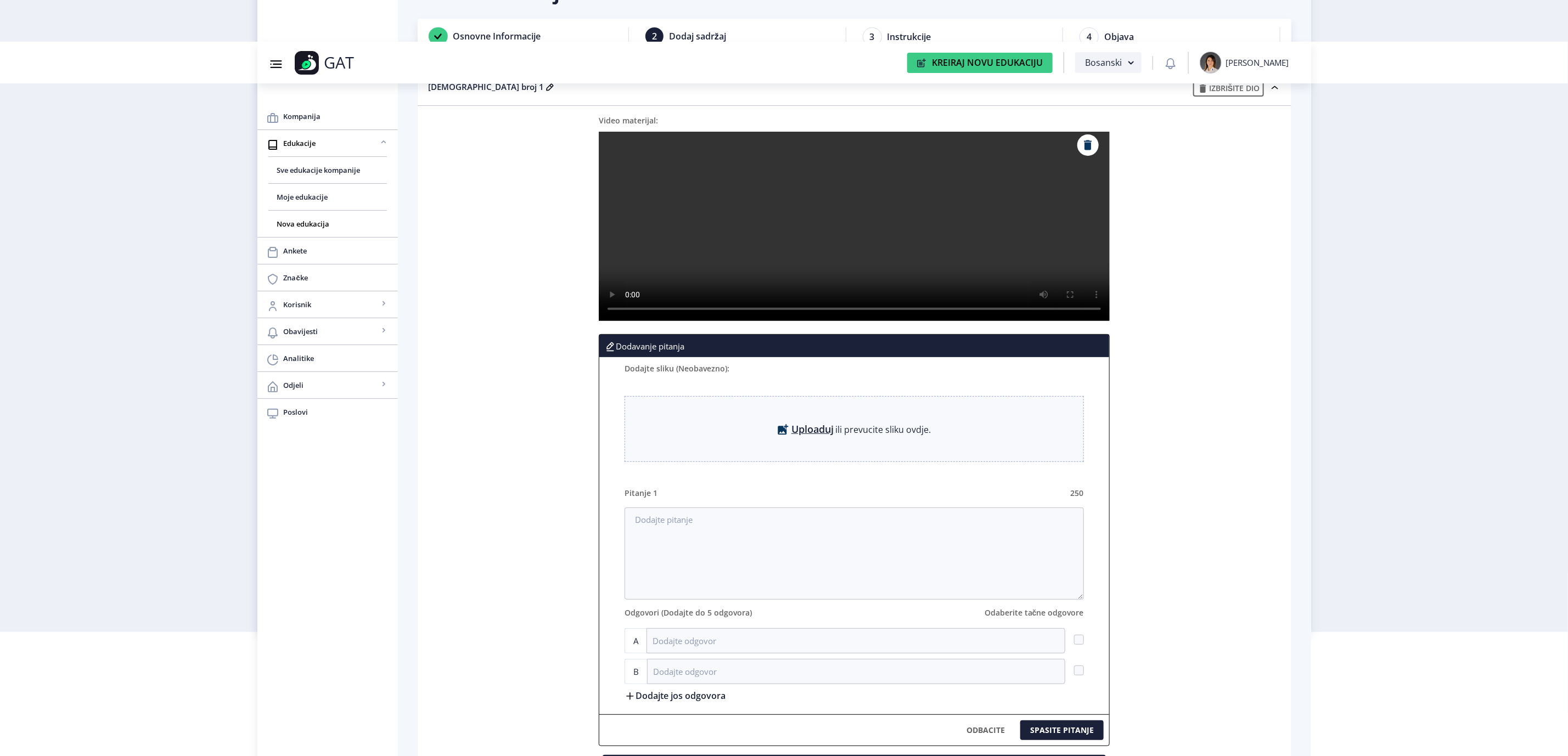
drag, startPoint x: 1268, startPoint y: 432, endPoint x: 1176, endPoint y: 497, distance: 112.6
click at [1271, 432] on div "Dodavanje pitanja Dodajte sliku (Neobavezno): Uploaduj ili prevucite sliku ovdj…" at bounding box center [855, 540] width 852 height 412
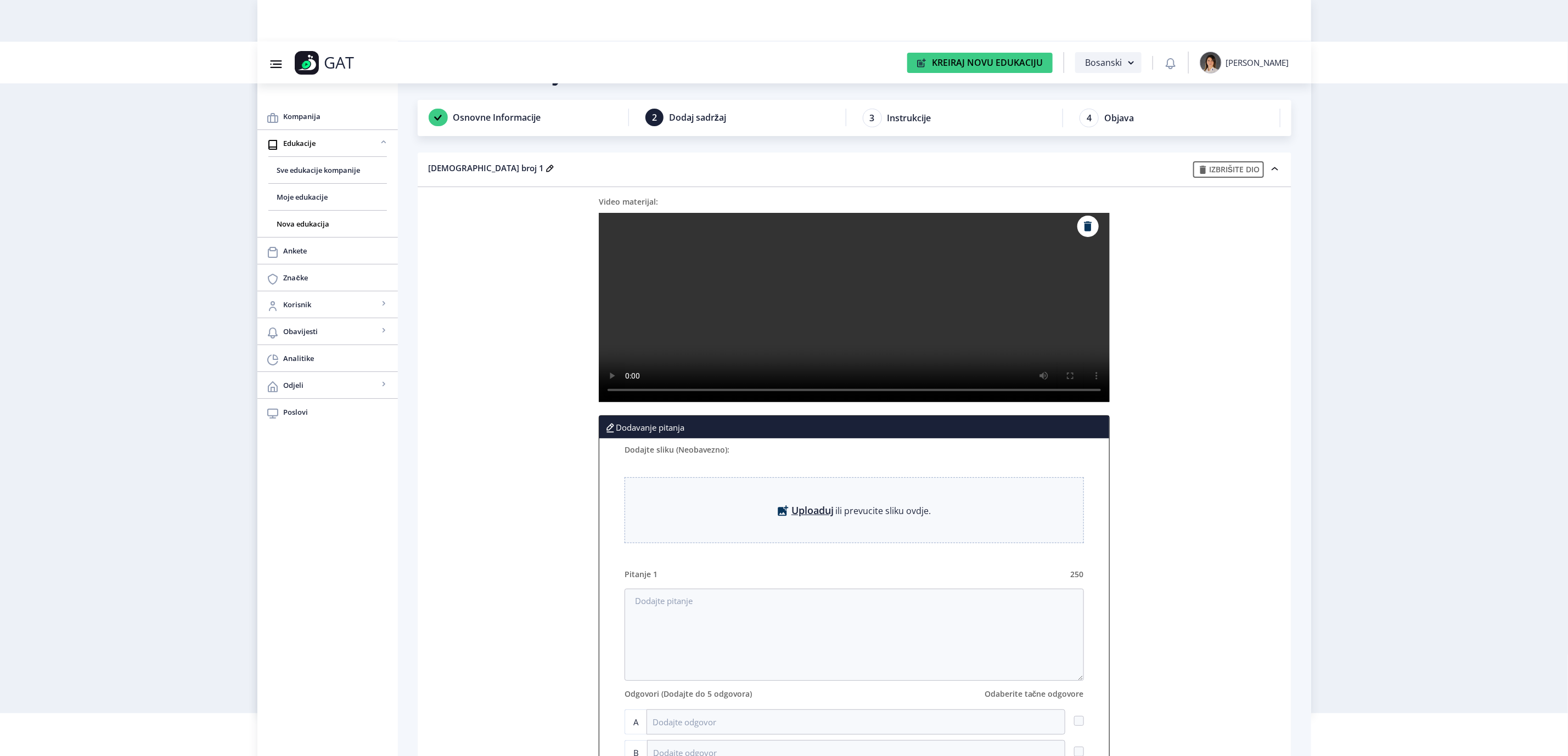
scroll to position [0, 0]
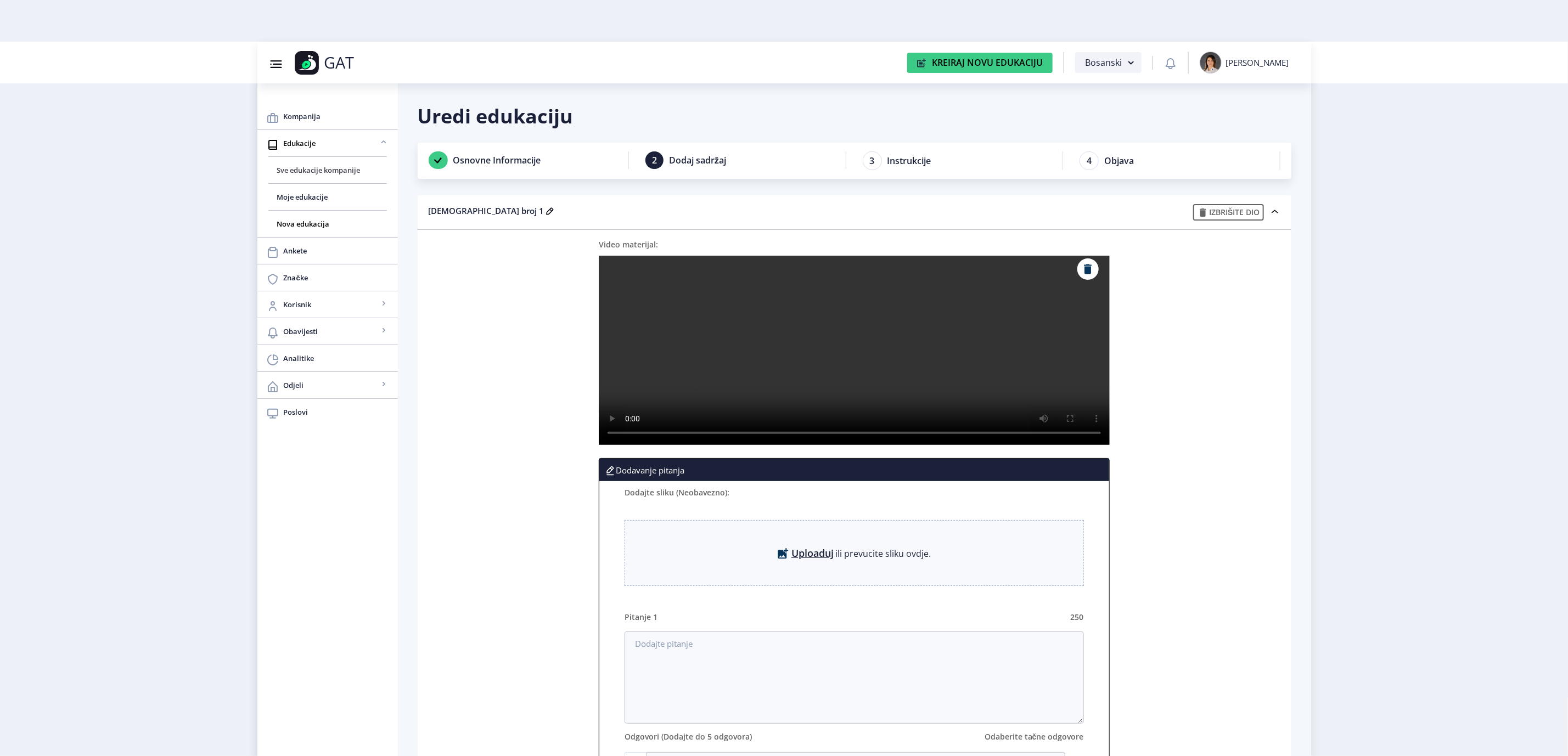
click at [305, 165] on span "Sve edukacije kompanije" at bounding box center [328, 170] width 101 height 13
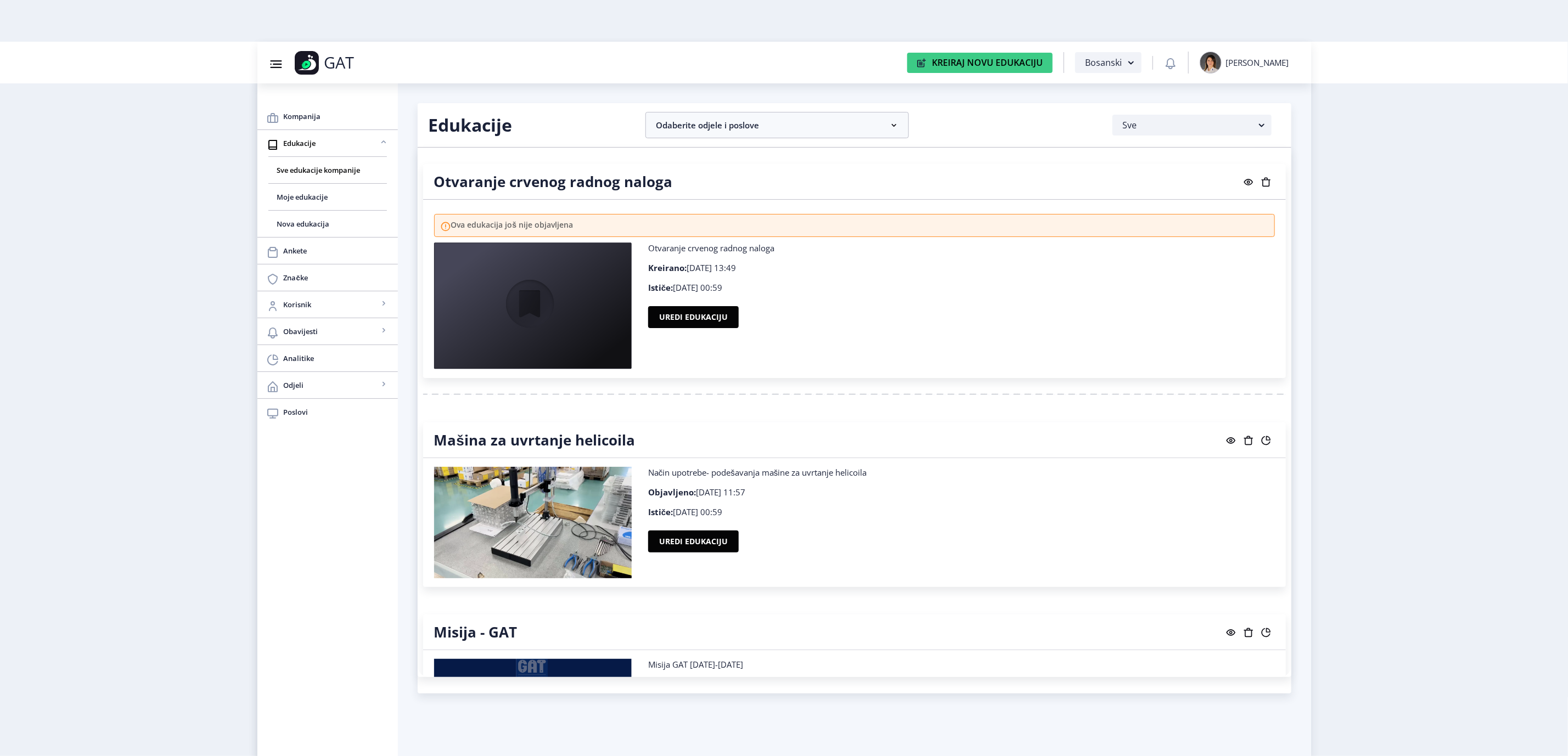
click at [1268, 182] on rect at bounding box center [1266, 182] width 11 height 11
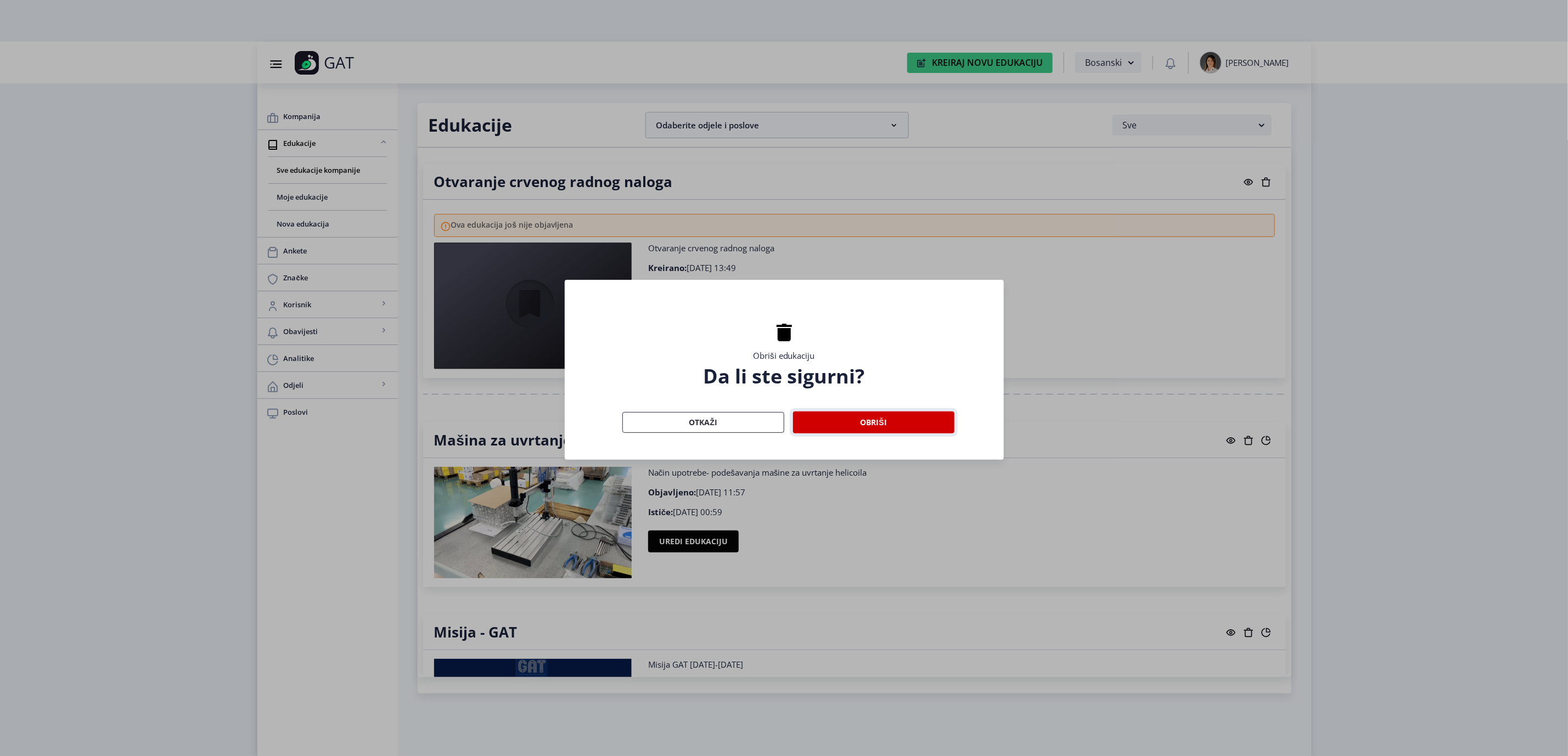
click at [899, 426] on button "Obriši" at bounding box center [874, 422] width 162 height 22
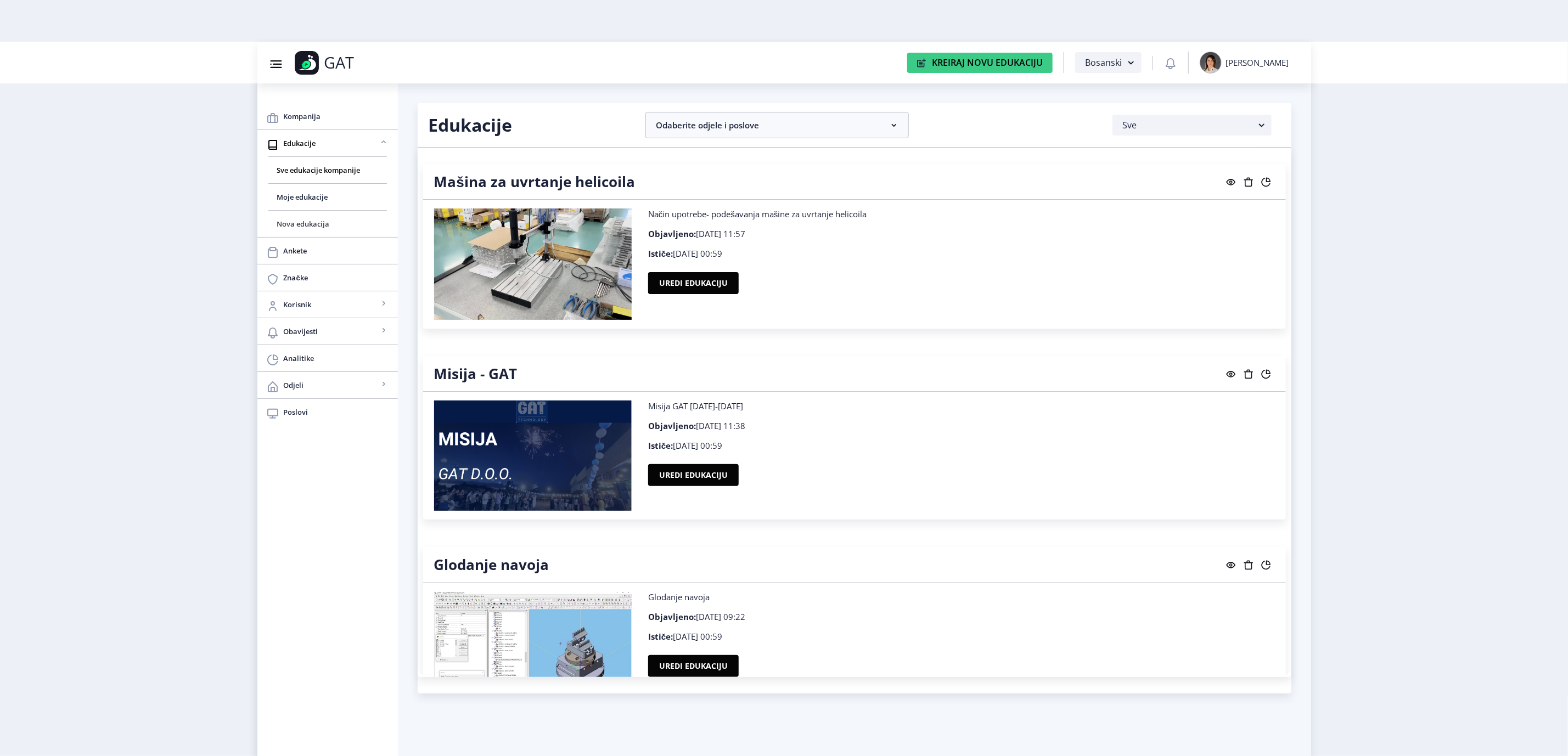
click at [299, 223] on span "Nova edukacija" at bounding box center [328, 224] width 101 height 13
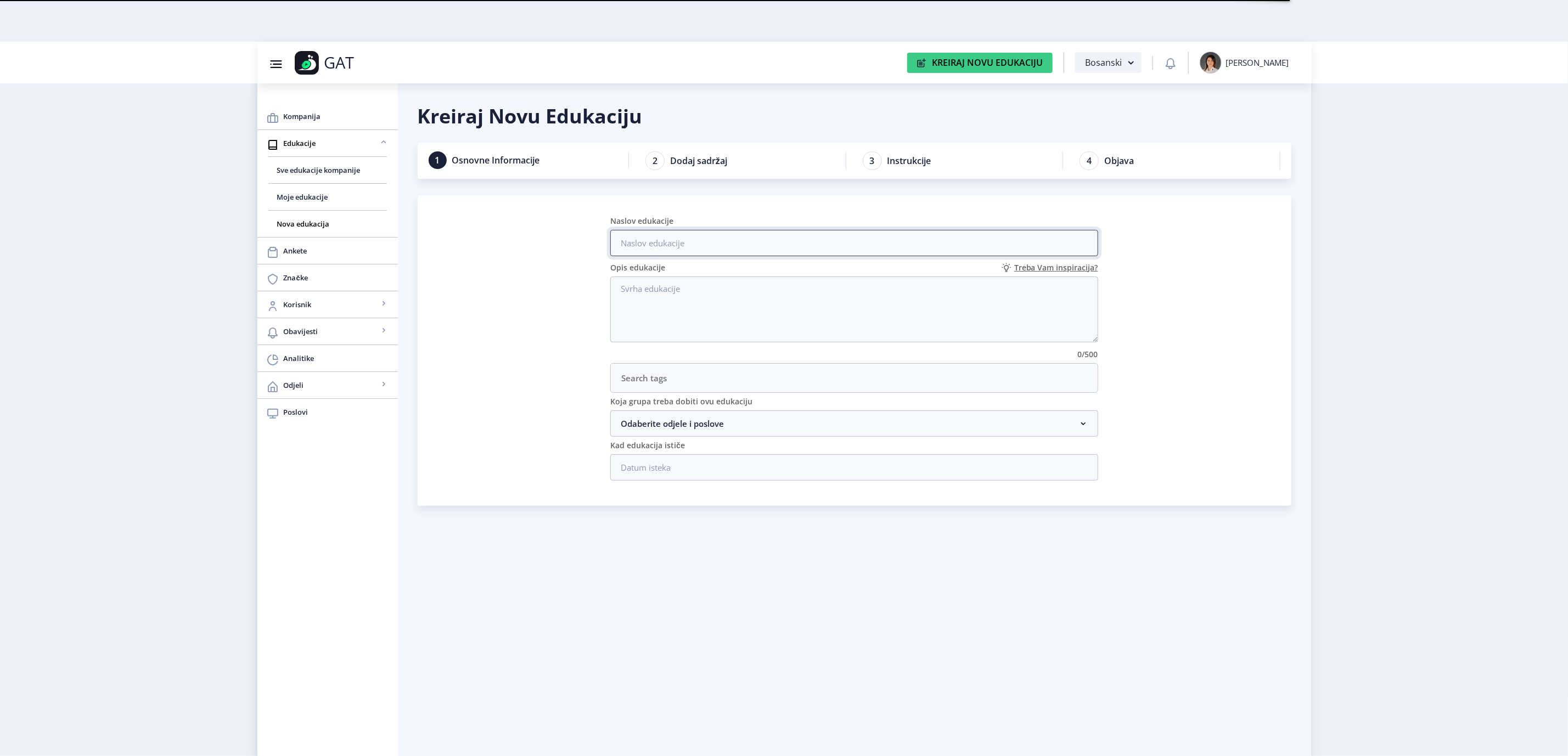
click at [661, 242] on input "Naslov edukacije" at bounding box center [854, 243] width 488 height 26
type input "test"
click at [769, 303] on textarea "Opis edukacije" at bounding box center [854, 309] width 488 height 66
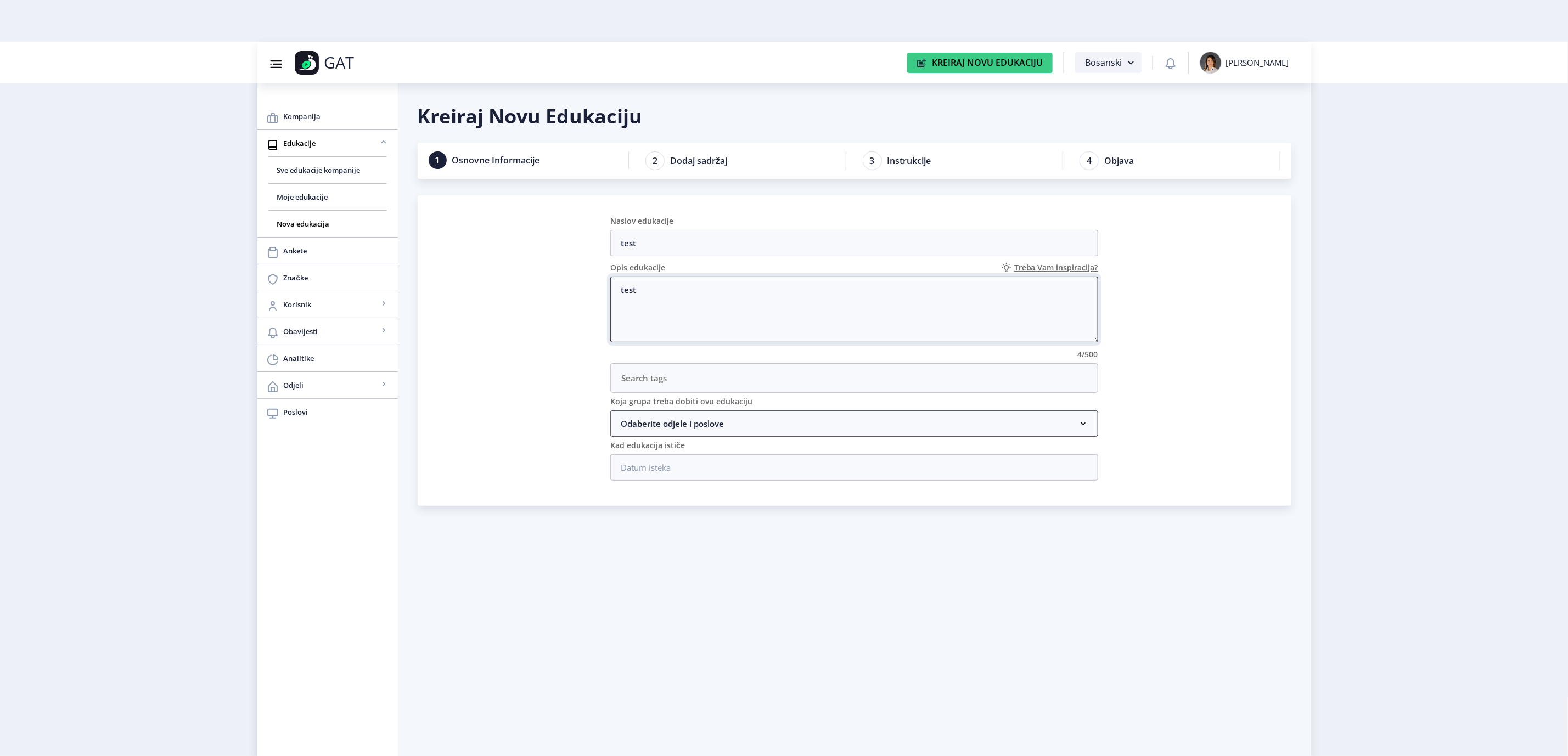
type textarea "test"
click at [835, 423] on nb-accordion-item-header "Odaberite odjele i poslove" at bounding box center [854, 423] width 488 height 26
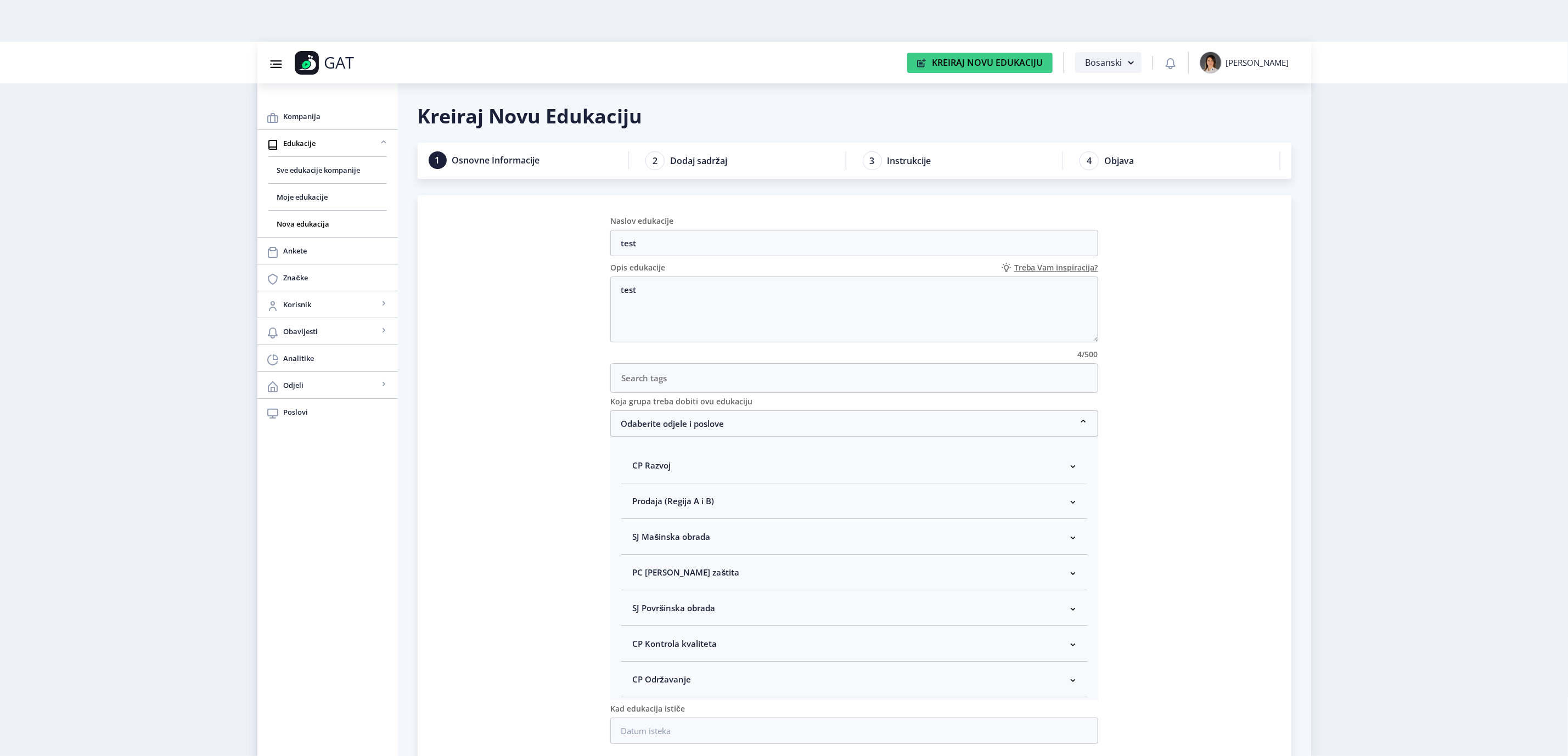
click at [795, 548] on nb-accordion-item-header "SJ Mašinska obrada" at bounding box center [854, 536] width 466 height 36
click at [715, 601] on span "Rukovodilac SJ Mašinska obrada" at bounding box center [714, 595] width 135 height 13
click at [637, 593] on input "Rukovodilac SJ Mašinska obrada" at bounding box center [637, 592] width 1 height 1
checkbox input "true"
click at [1164, 543] on nb-card "Naslov edukacije test Opis edukacije Treba Vam inspiracija? test 4/500 Koja gru…" at bounding box center [855, 482] width 874 height 574
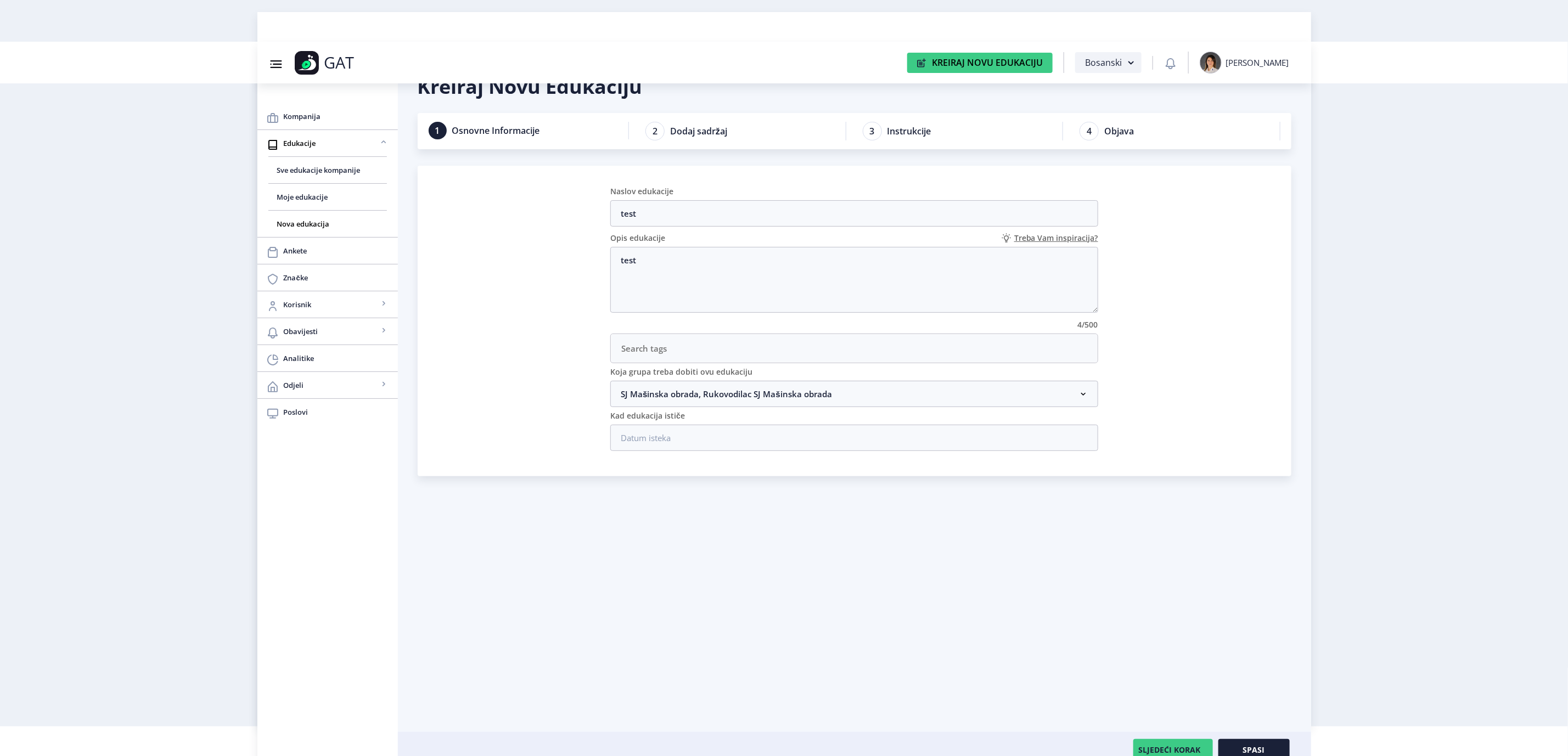
scroll to position [42, 0]
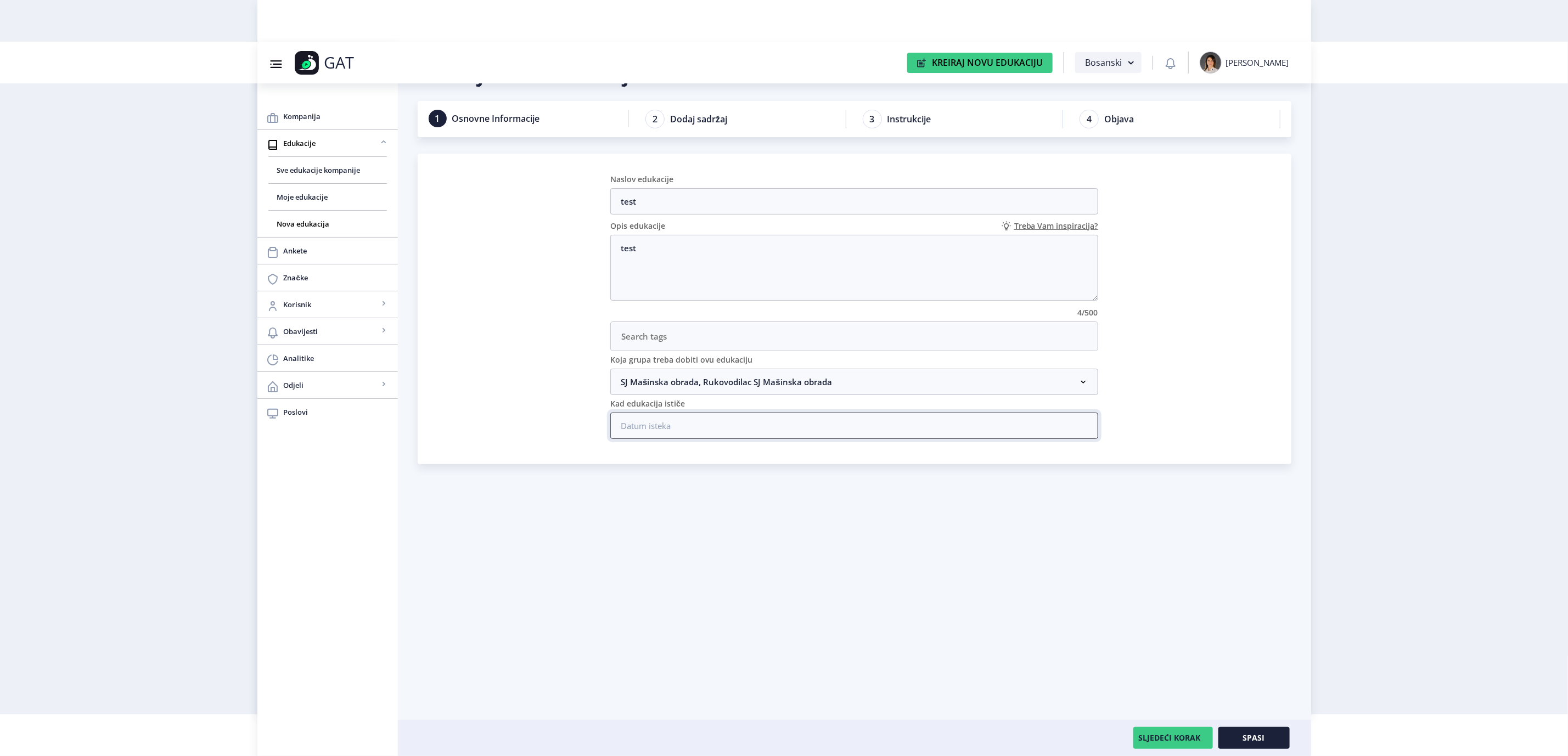
click at [758, 422] on input at bounding box center [854, 425] width 488 height 26
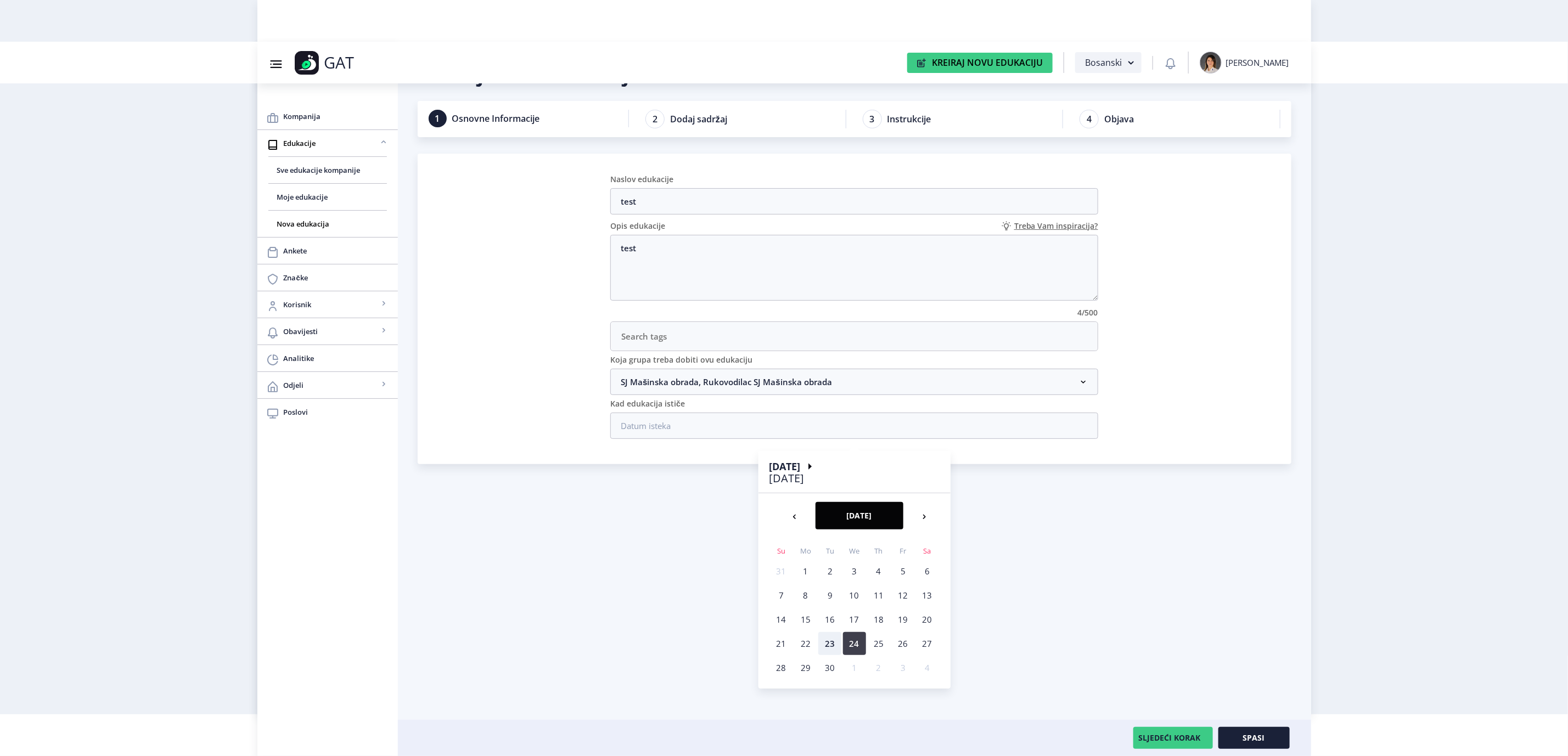
click at [855, 646] on nb-calendar-day-cell "24" at bounding box center [854, 643] width 23 height 23
type input "24/09/2025"
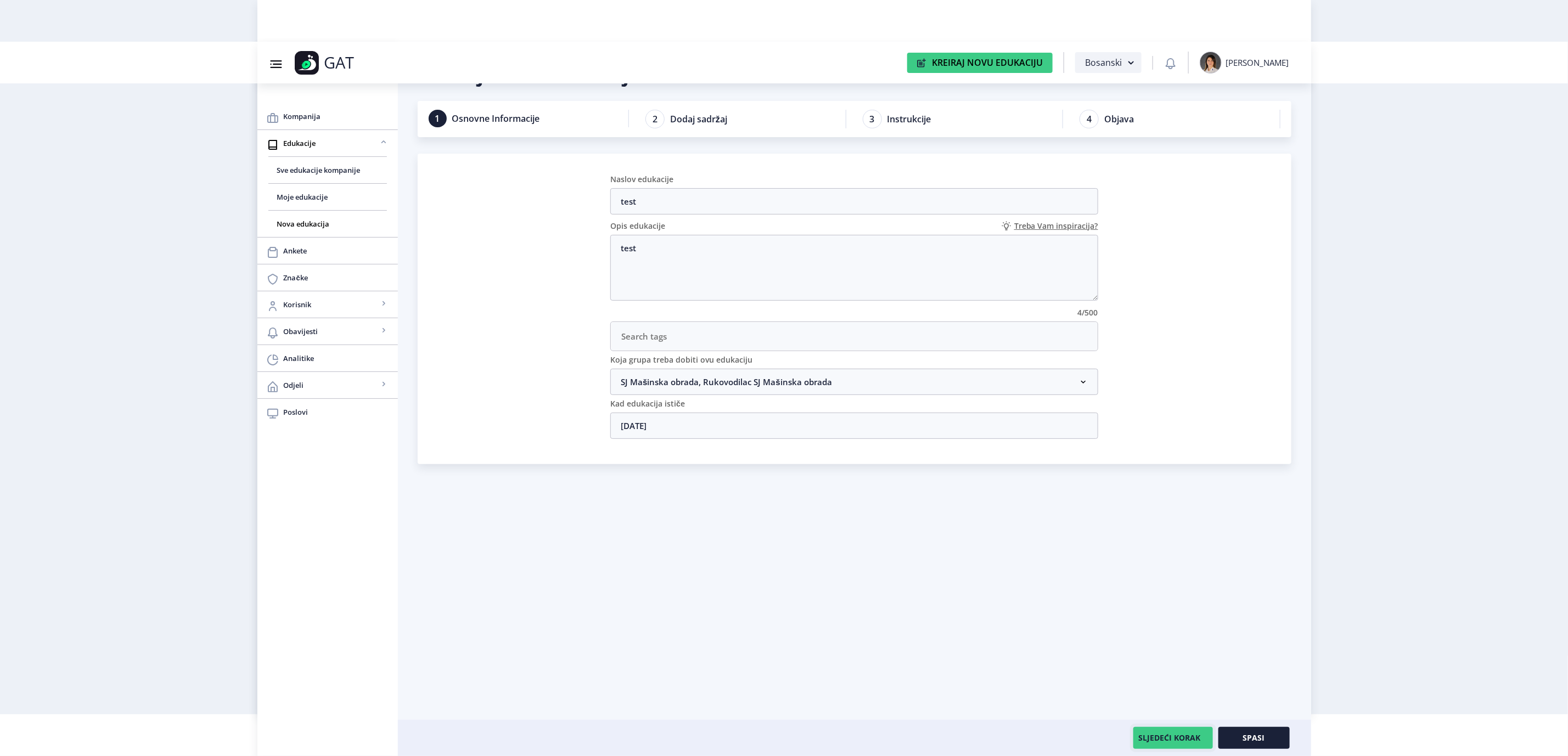
click at [1159, 726] on button "SLJEDEĆI KORAK" at bounding box center [1173, 737] width 79 height 22
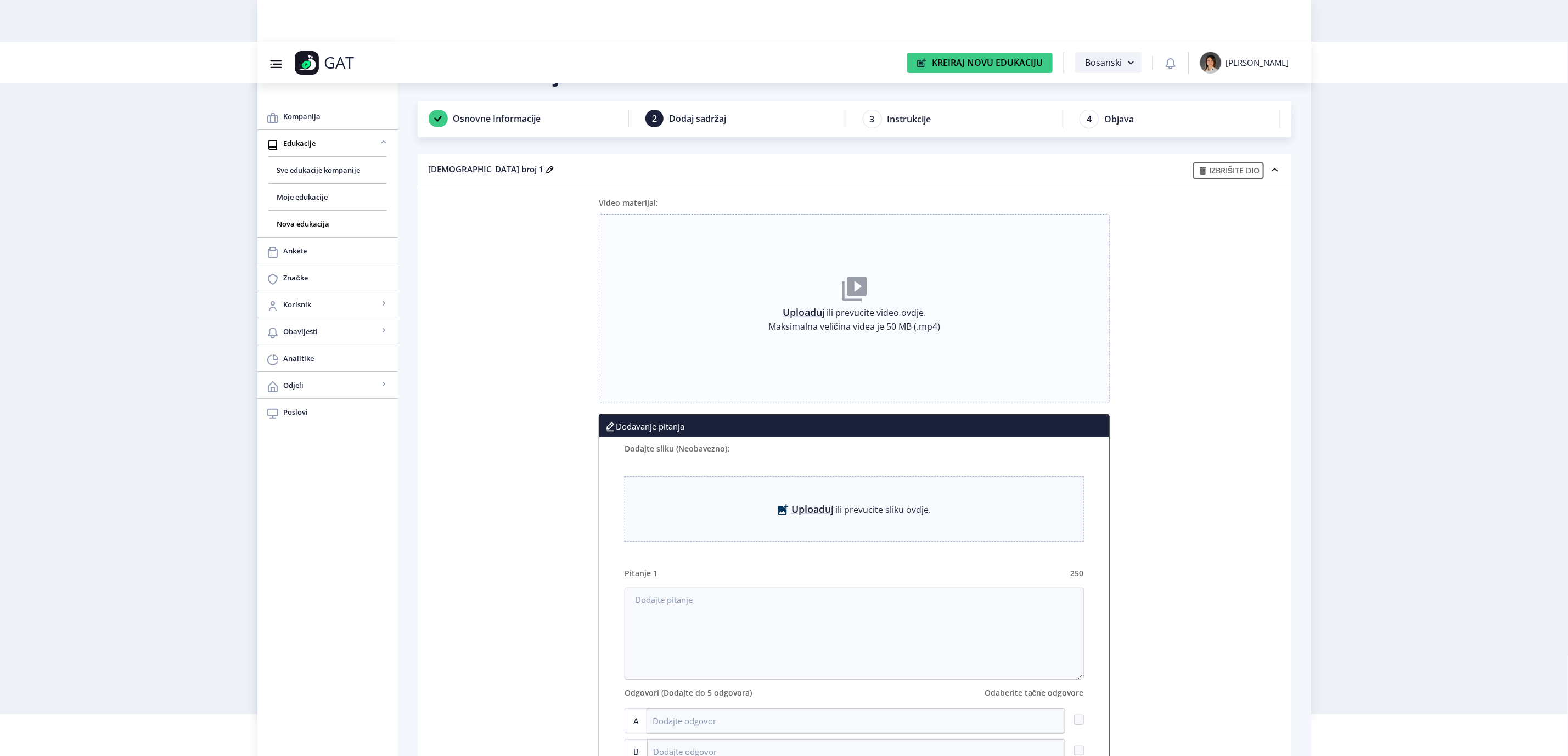
click at [810, 314] on link "Uploaduj" at bounding box center [804, 312] width 42 height 11
click at [812, 309] on link "Uploaduj" at bounding box center [804, 312] width 42 height 11
click at [1235, 499] on div "Dodavanje pitanja Dodajte sliku (Neobavezno): Uploaduj ili prevucite sliku ovdj…" at bounding box center [855, 620] width 852 height 412
